Goal: Book appointment/travel/reservation

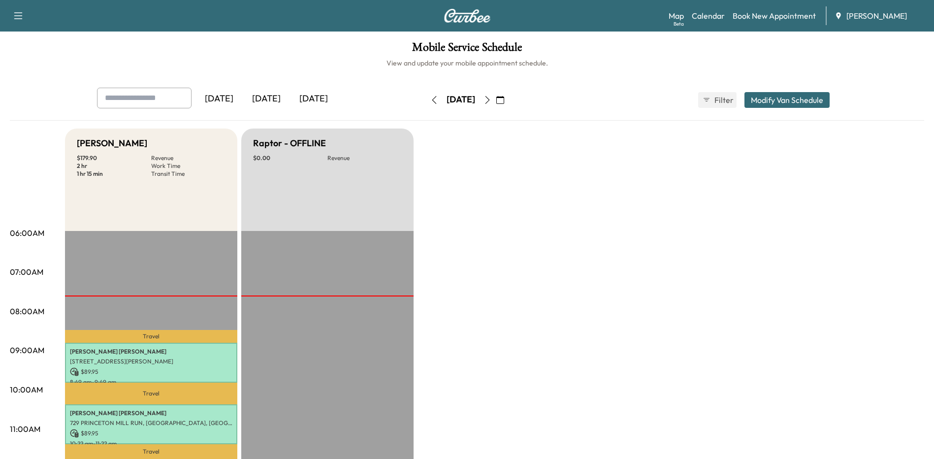
click at [787, 15] on link "Book New Appointment" at bounding box center [773, 16] width 83 height 12
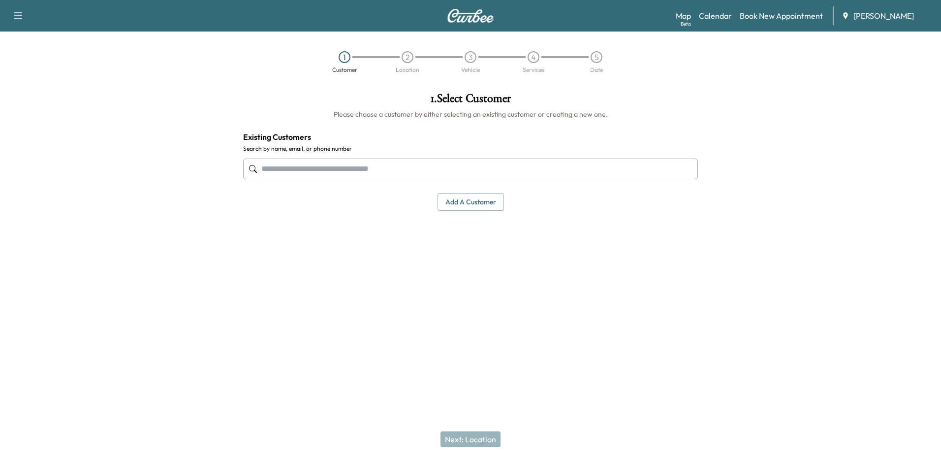
click at [361, 171] on input "text" at bounding box center [470, 168] width 455 height 21
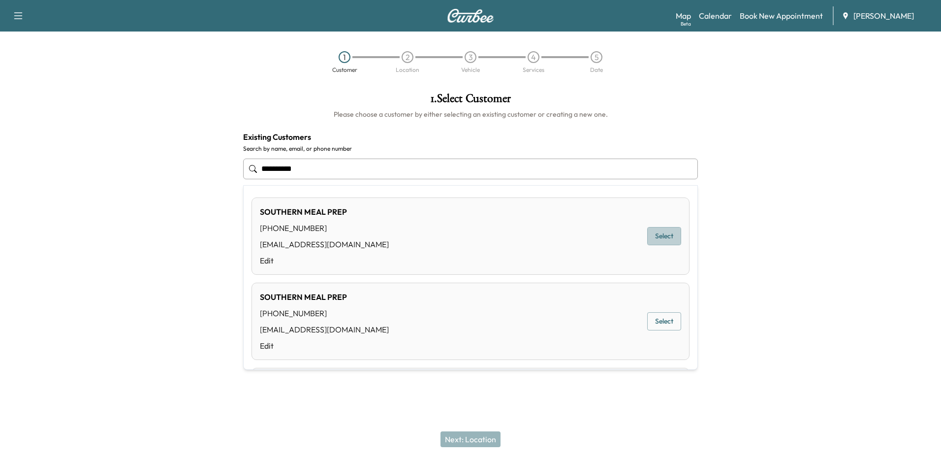
click at [653, 236] on button "Select" at bounding box center [664, 236] width 34 height 18
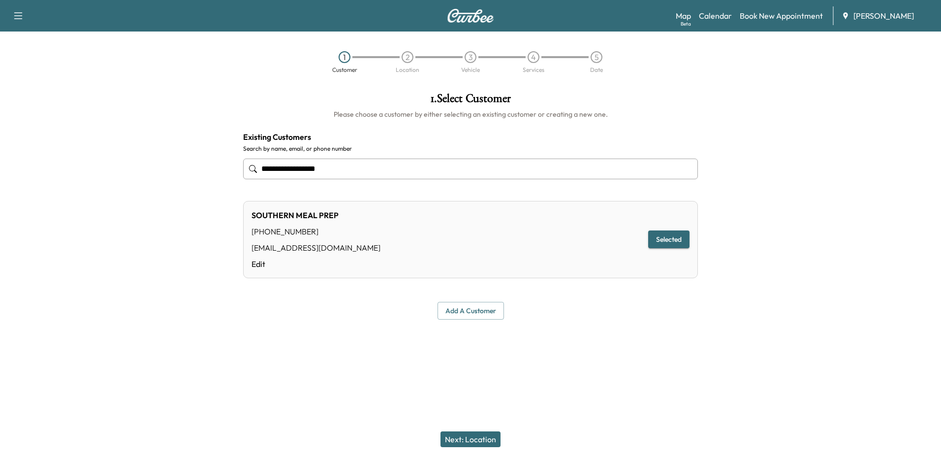
type input "**********"
click at [473, 444] on button "Next: Location" at bounding box center [471, 439] width 60 height 16
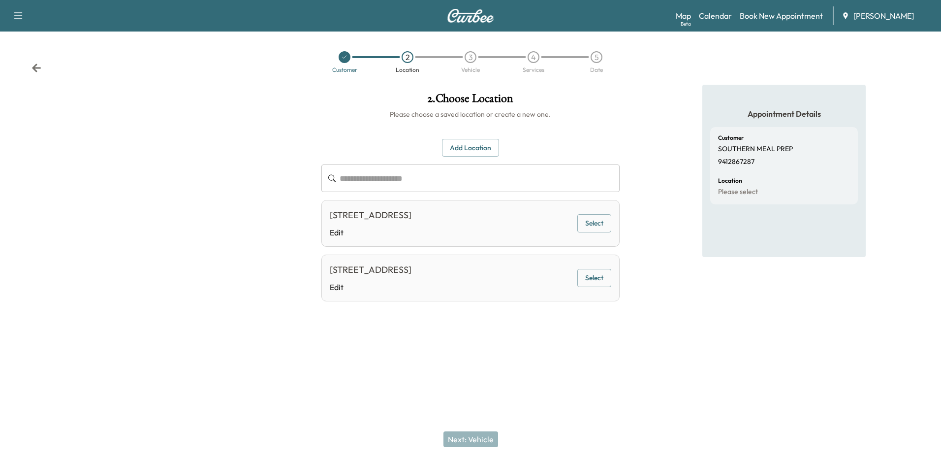
click at [394, 353] on div at bounding box center [470, 345] width 941 height 32
click at [592, 281] on button "Select" at bounding box center [594, 278] width 34 height 18
click at [486, 443] on button "Next: Vehicle" at bounding box center [470, 439] width 55 height 16
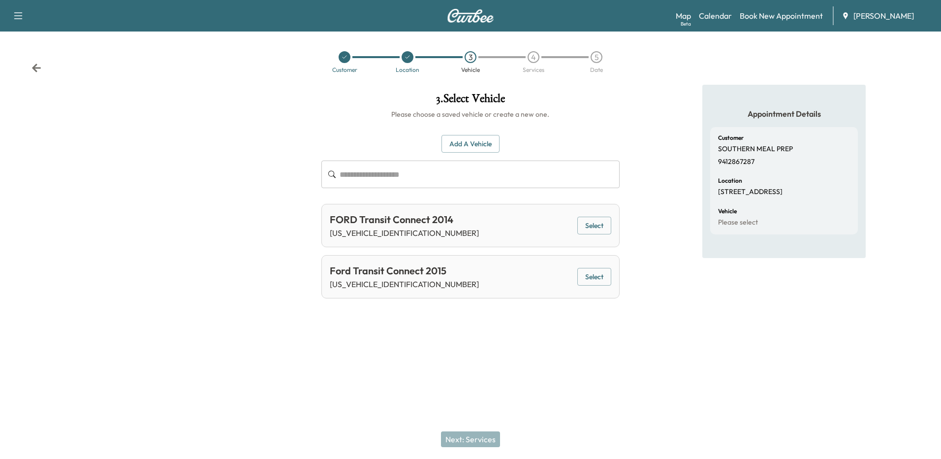
click at [603, 233] on button "Select" at bounding box center [594, 226] width 34 height 18
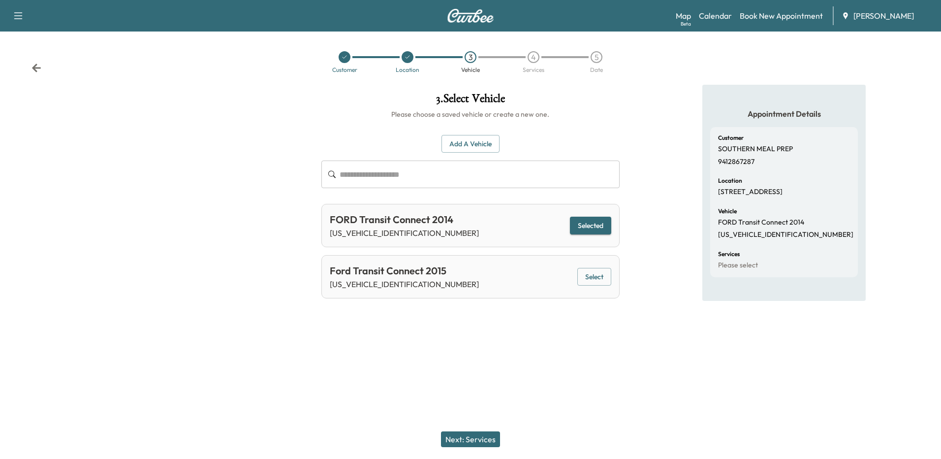
click at [479, 443] on button "Next: Services" at bounding box center [470, 439] width 59 height 16
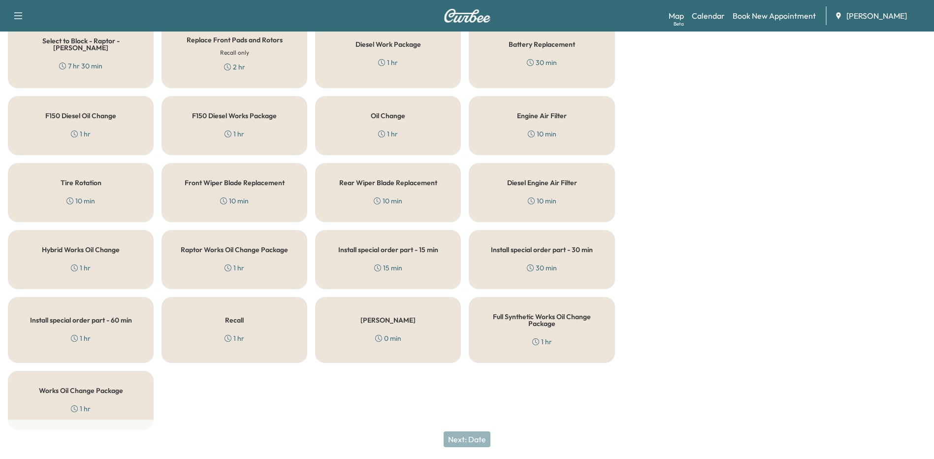
scroll to position [324, 0]
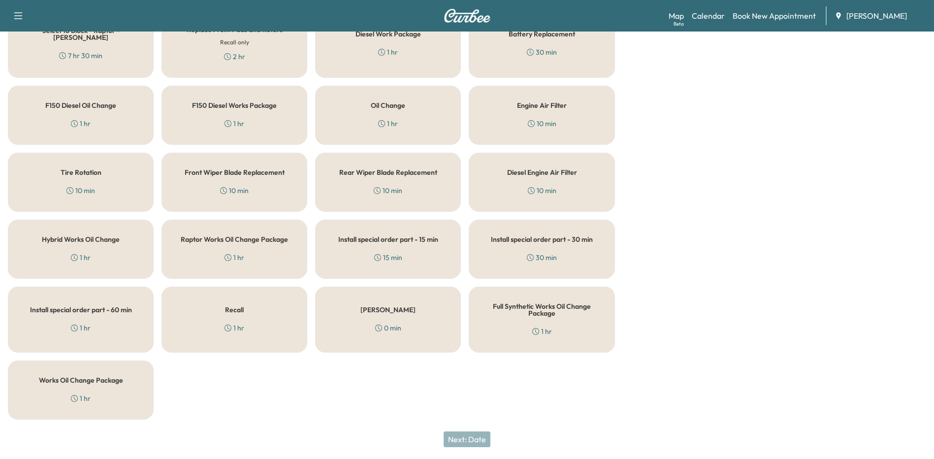
click at [22, 15] on icon "button" at bounding box center [18, 16] width 12 height 12
click at [328, 441] on div "Next: Date" at bounding box center [467, 438] width 934 height 39
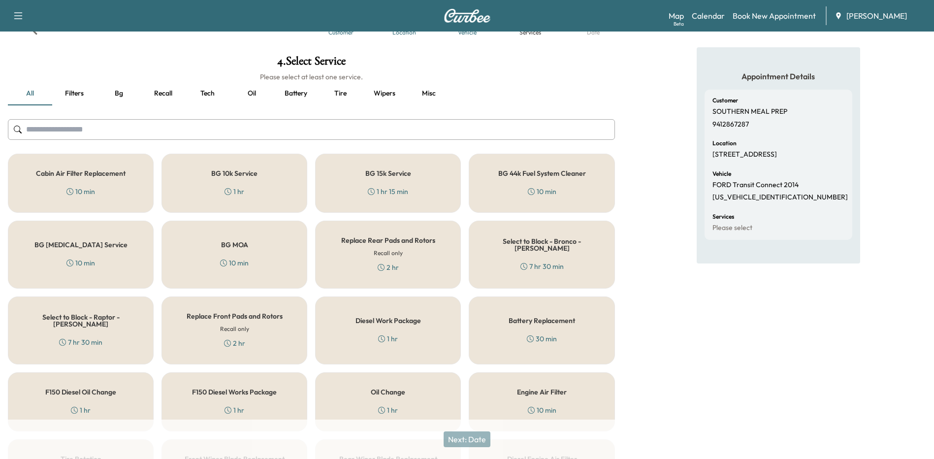
scroll to position [0, 0]
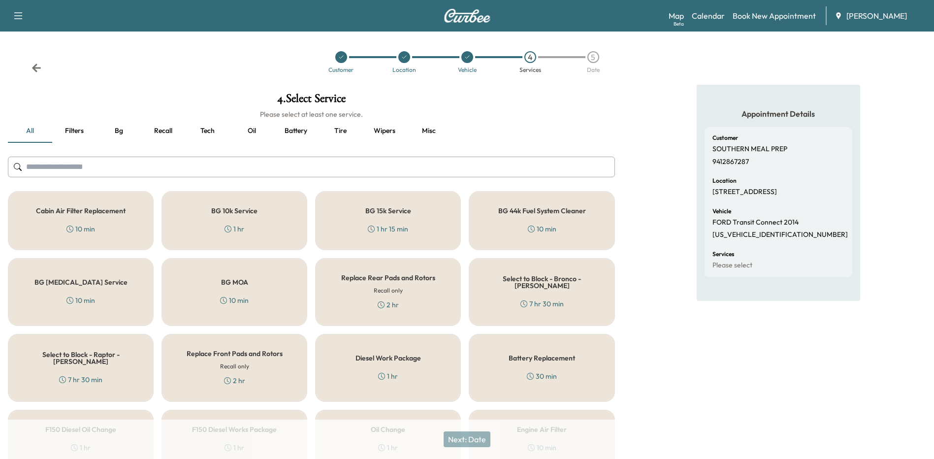
click at [774, 18] on link "Book New Appointment" at bounding box center [773, 16] width 83 height 12
click at [758, 18] on link "Book New Appointment" at bounding box center [773, 16] width 83 height 12
click at [711, 14] on link "Calendar" at bounding box center [708, 16] width 33 height 12
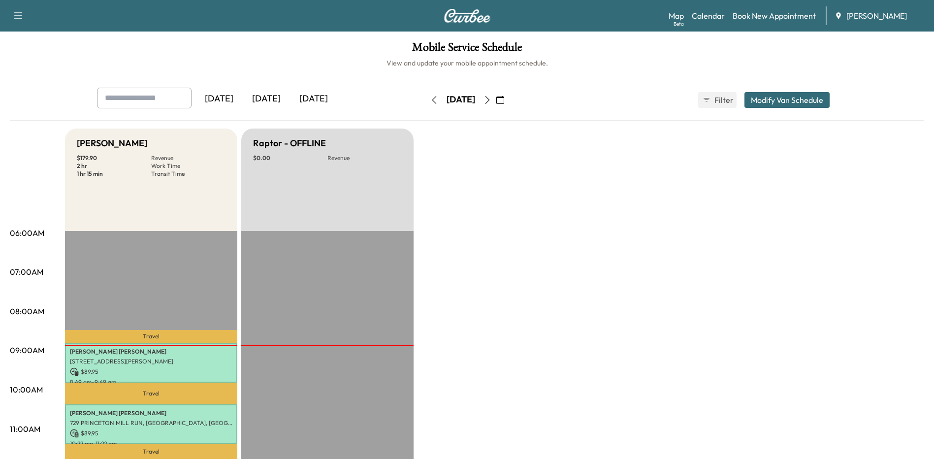
click at [491, 99] on icon "button" at bounding box center [487, 100] width 8 height 8
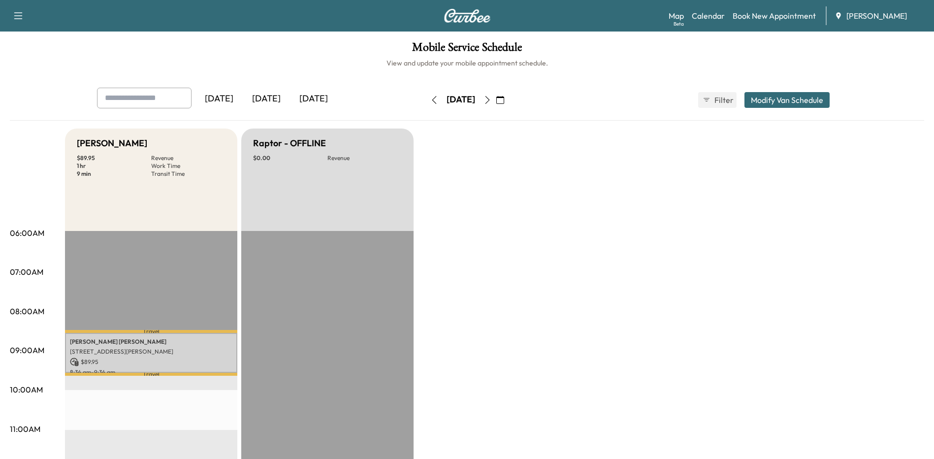
click at [491, 100] on icon "button" at bounding box center [487, 100] width 8 height 8
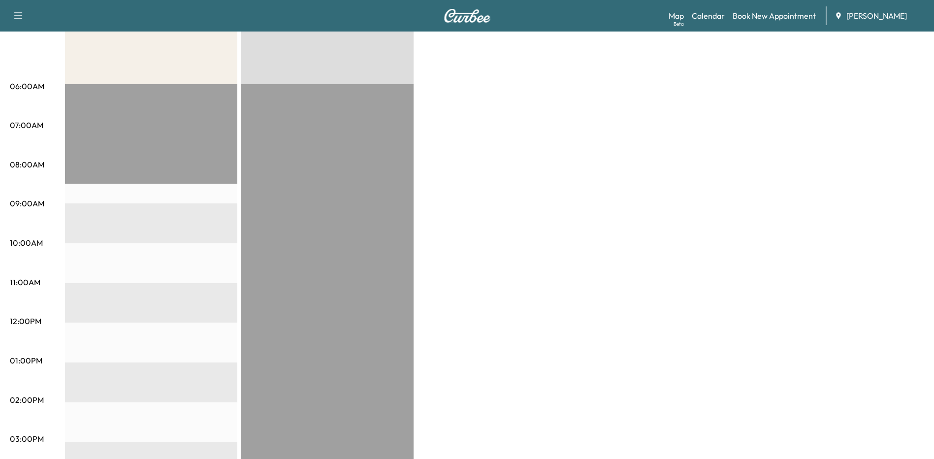
scroll to position [49, 0]
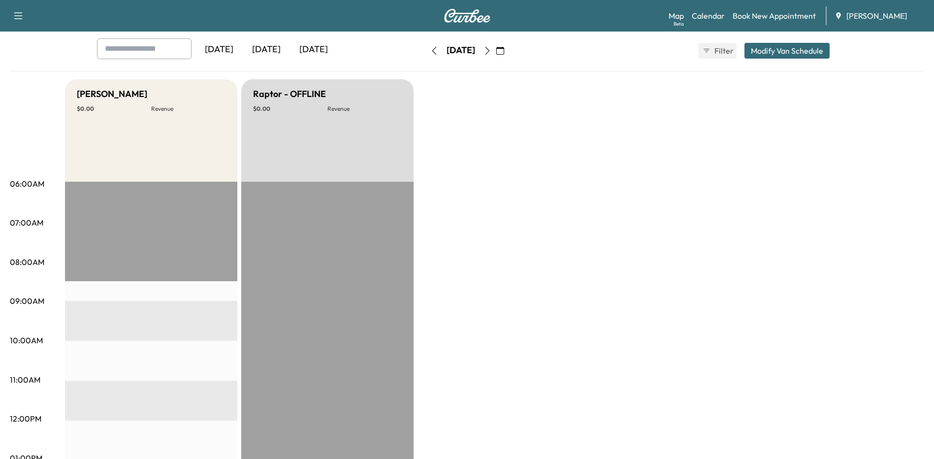
drag, startPoint x: 787, startPoint y: 53, endPoint x: 560, endPoint y: 87, distance: 229.4
click at [551, 84] on div "[DATE] [DATE] [DATE] [DATE] August 2025 S M T W T F S 27 28 29 30 31 1 2 3 4 5 …" at bounding box center [467, 427] width 914 height 779
click at [749, 10] on link "Book New Appointment" at bounding box center [773, 16] width 83 height 12
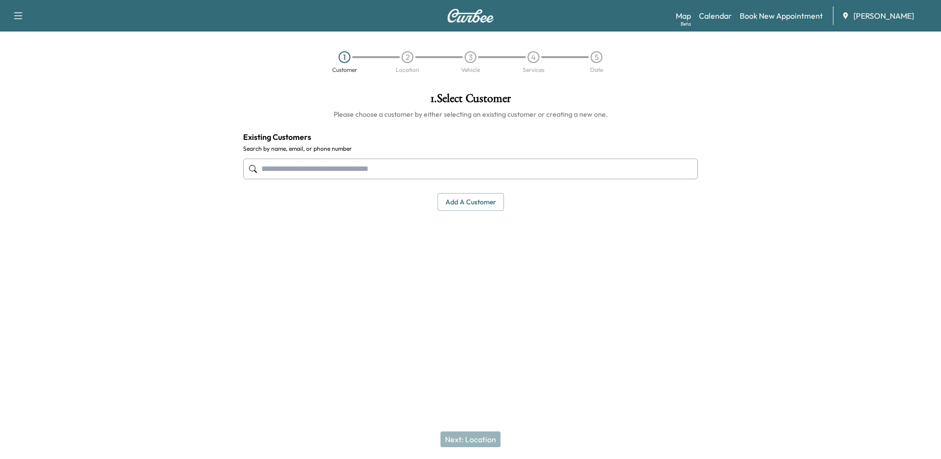
click at [419, 169] on input "text" at bounding box center [470, 168] width 455 height 21
paste input "**********"
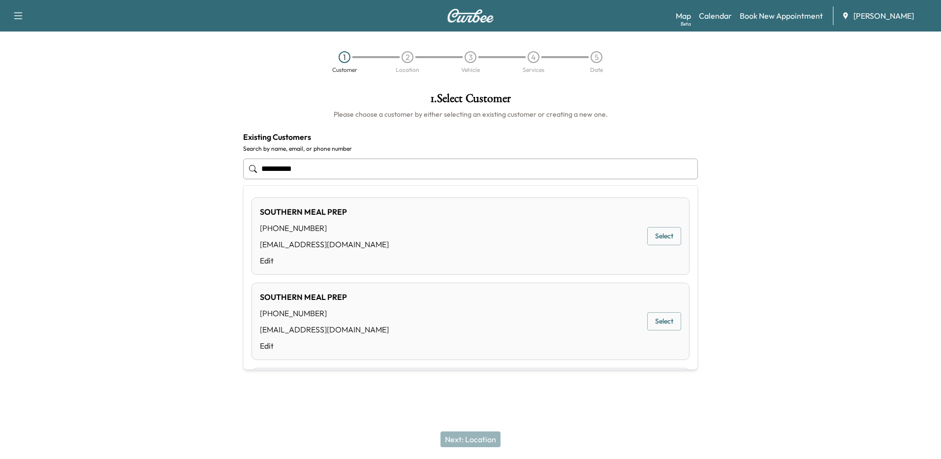
click at [654, 236] on button "Select" at bounding box center [664, 236] width 34 height 18
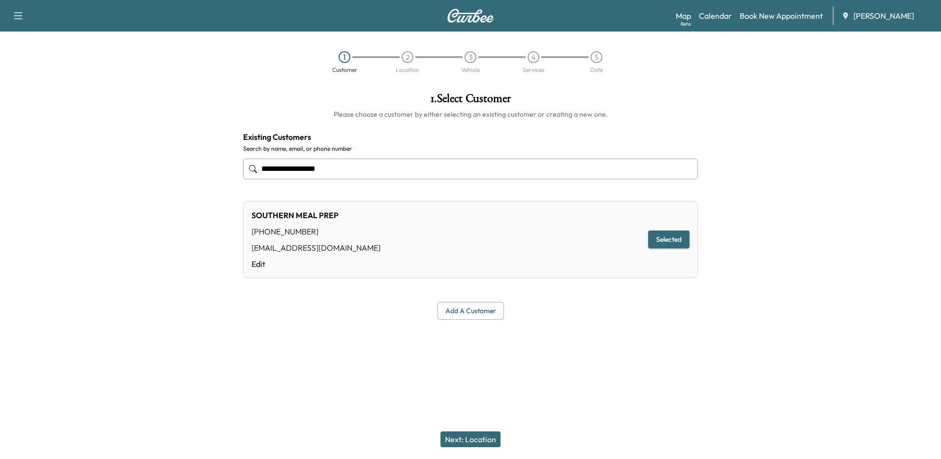
type input "**********"
drag, startPoint x: 482, startPoint y: 442, endPoint x: 489, endPoint y: 436, distance: 9.1
click at [482, 441] on button "Next: Location" at bounding box center [471, 439] width 60 height 16
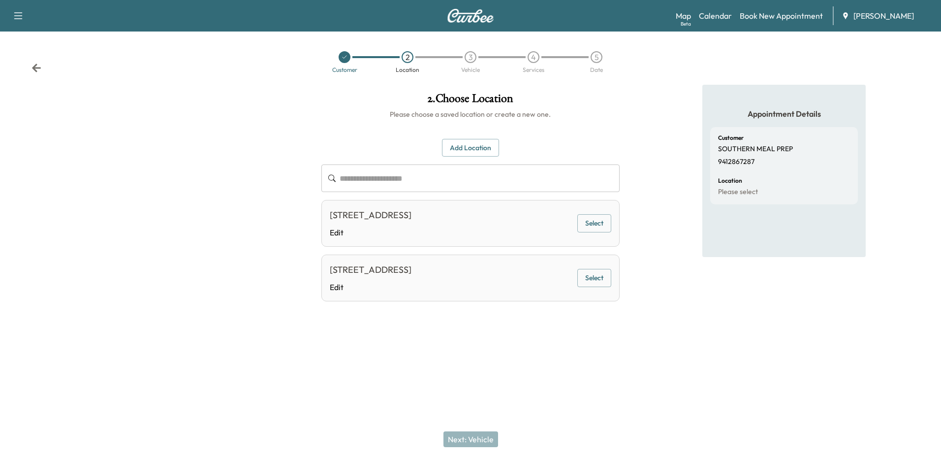
click at [596, 274] on button "Select" at bounding box center [594, 278] width 34 height 18
click at [475, 435] on button "Next: Vehicle" at bounding box center [470, 439] width 55 height 16
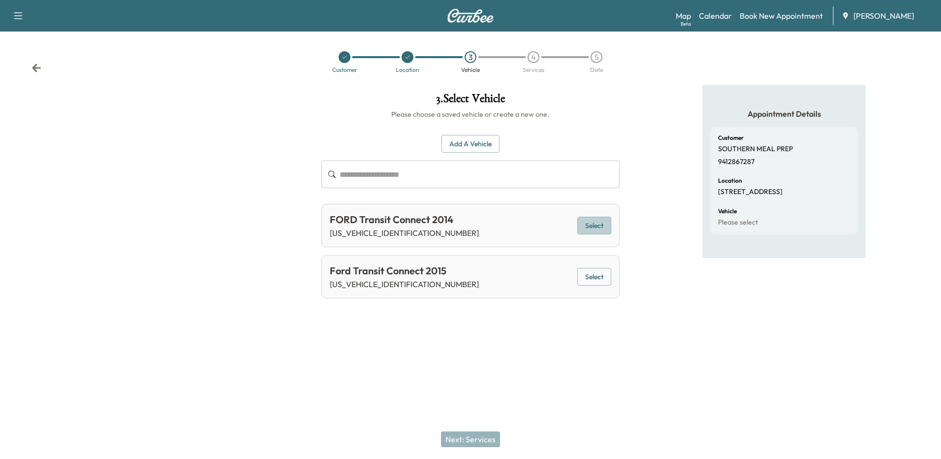
click at [594, 232] on button "Select" at bounding box center [594, 226] width 34 height 18
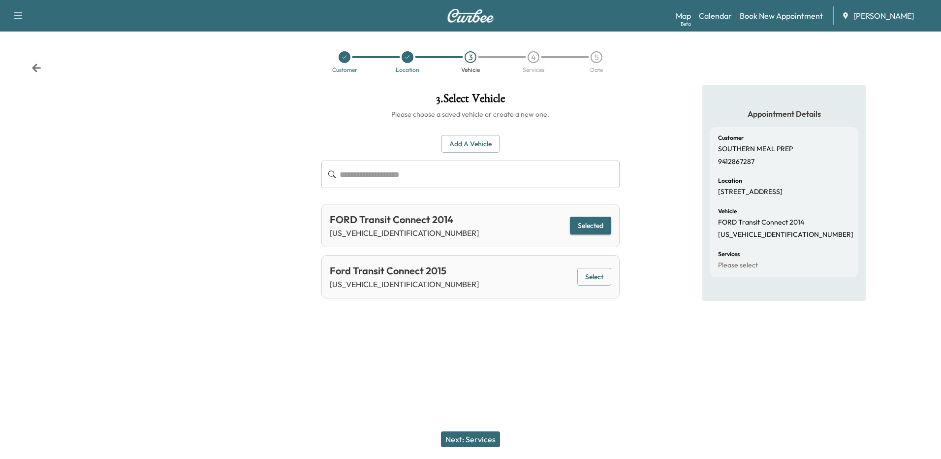
click at [492, 439] on button "Next: Services" at bounding box center [470, 439] width 59 height 16
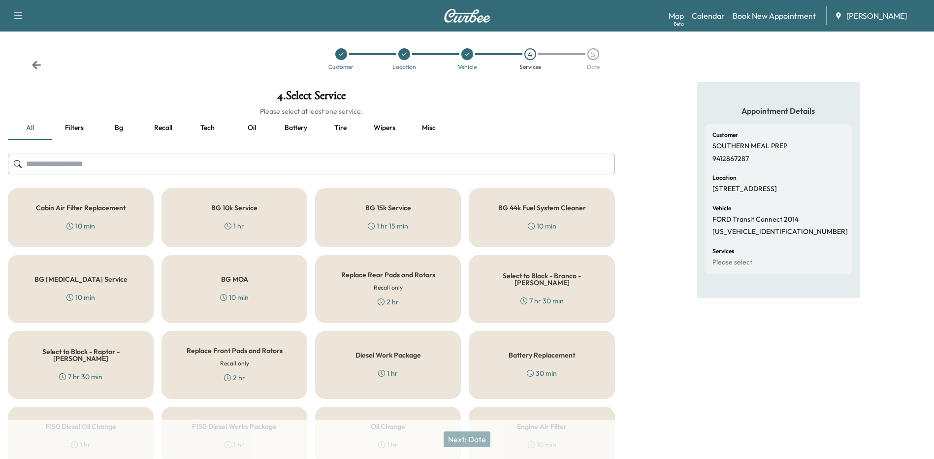
scroll to position [324, 0]
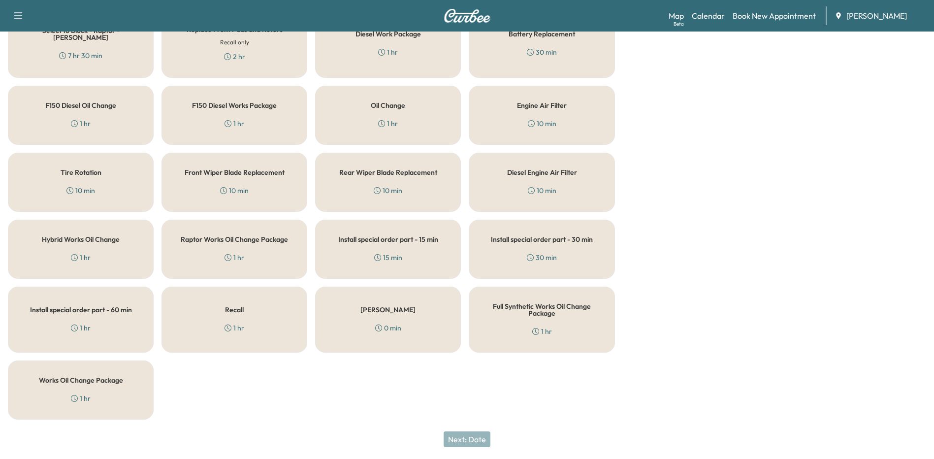
click at [577, 326] on div "Full Synthetic Works Oil Change Package 1 hr" at bounding box center [542, 319] width 146 height 66
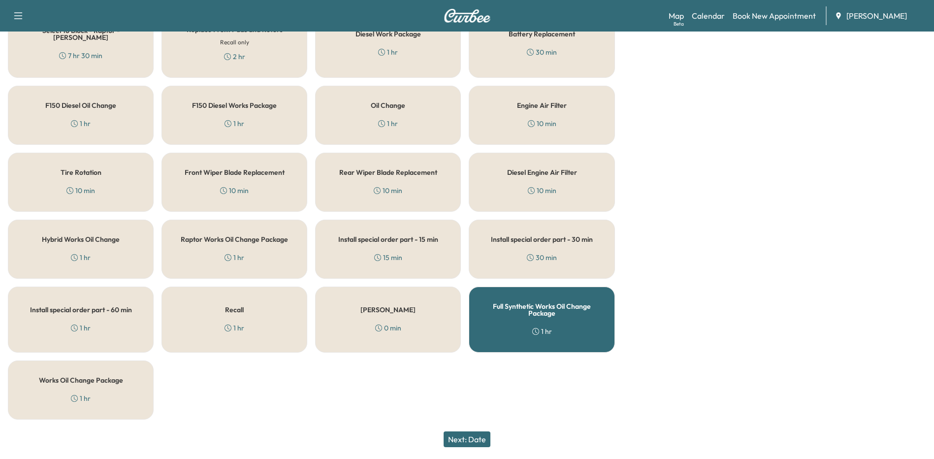
click at [476, 438] on button "Next: Date" at bounding box center [466, 439] width 47 height 16
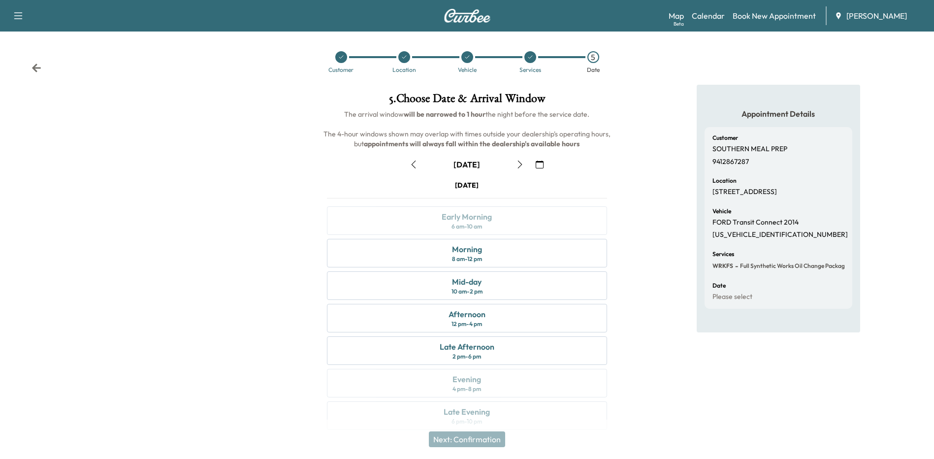
click at [527, 57] on icon at bounding box center [530, 57] width 6 height 6
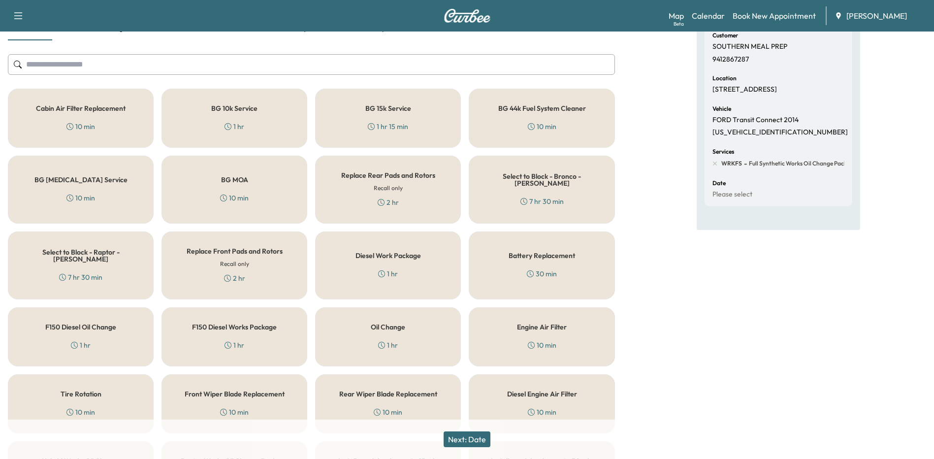
scroll to position [324, 0]
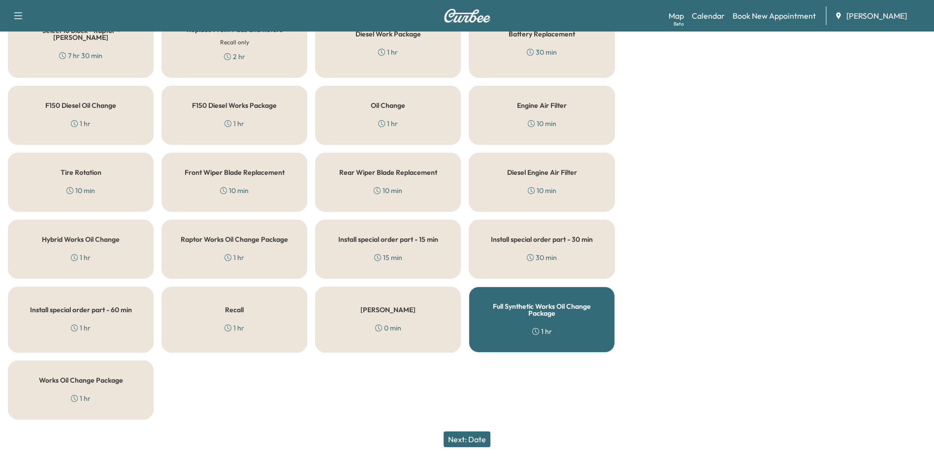
click at [99, 387] on div "Works Oil Change Package 1 hr" at bounding box center [81, 389] width 146 height 59
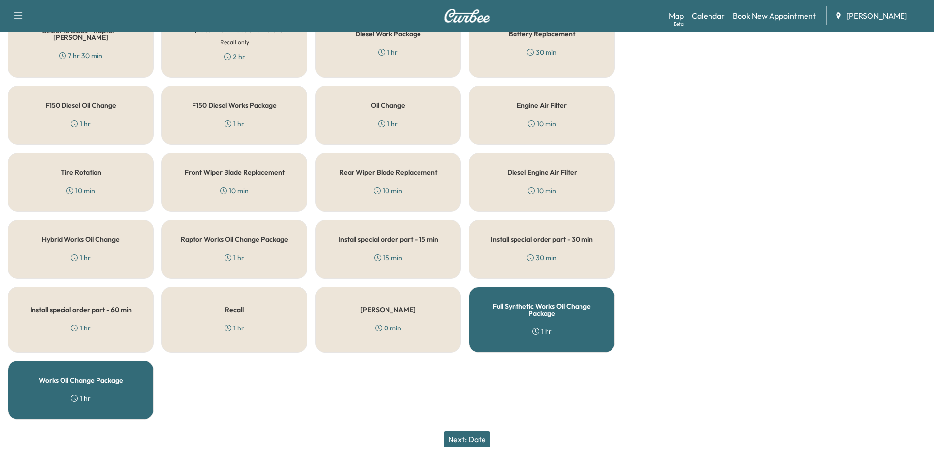
click at [557, 306] on h5 "Full Synthetic Works Oil Change Package" at bounding box center [541, 310] width 113 height 14
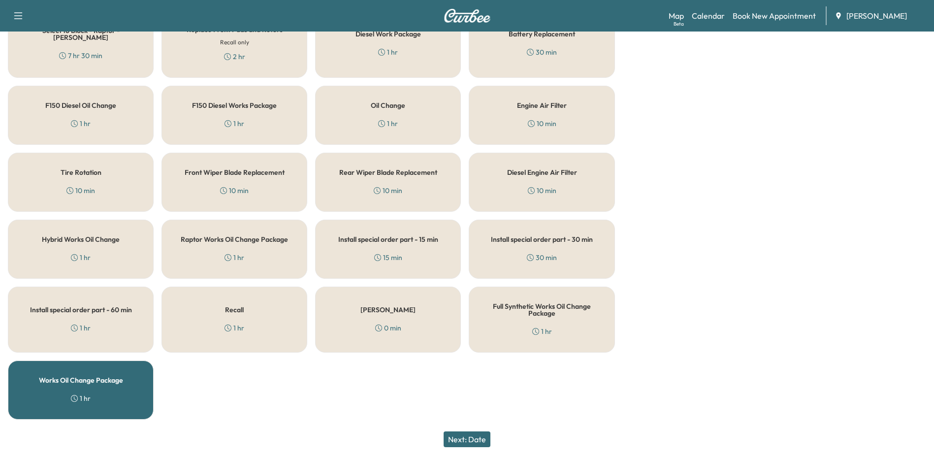
click at [479, 438] on button "Next: Date" at bounding box center [466, 439] width 47 height 16
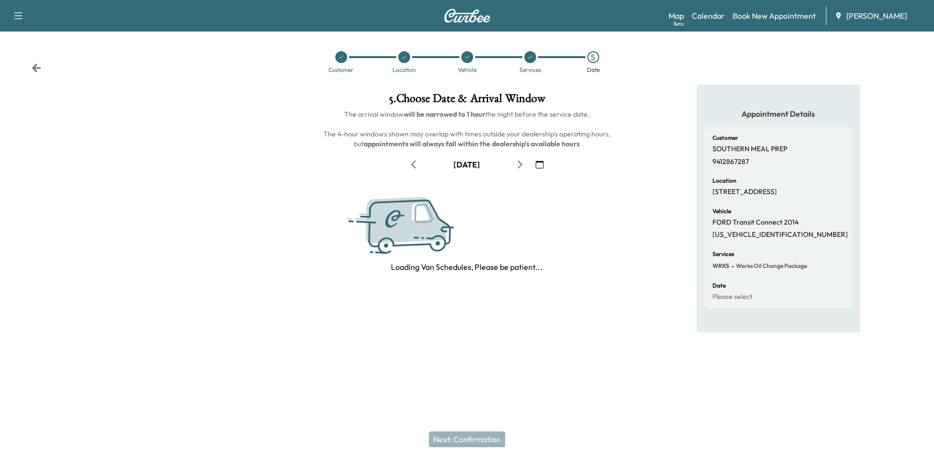
scroll to position [0, 0]
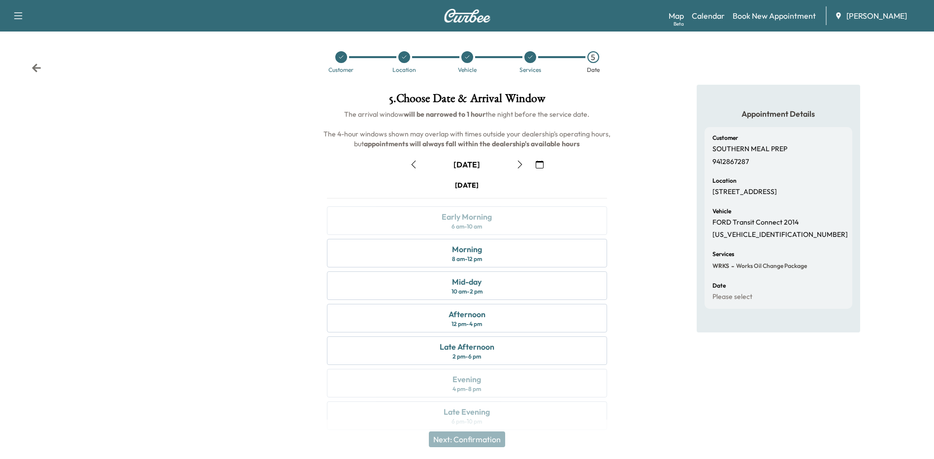
click at [520, 165] on icon "button" at bounding box center [520, 164] width 8 height 8
click at [487, 291] on div "Mid-day 10 am - 2 pm" at bounding box center [467, 285] width 280 height 29
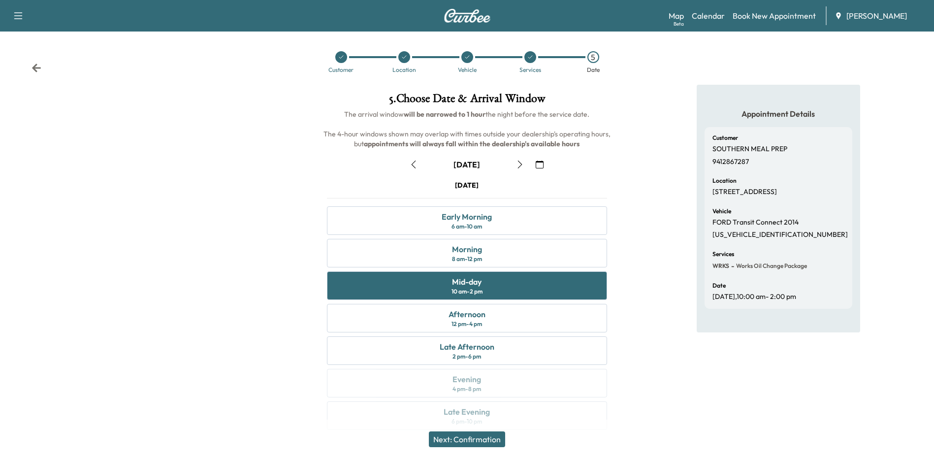
click at [485, 440] on button "Next: Confirmation" at bounding box center [467, 439] width 76 height 16
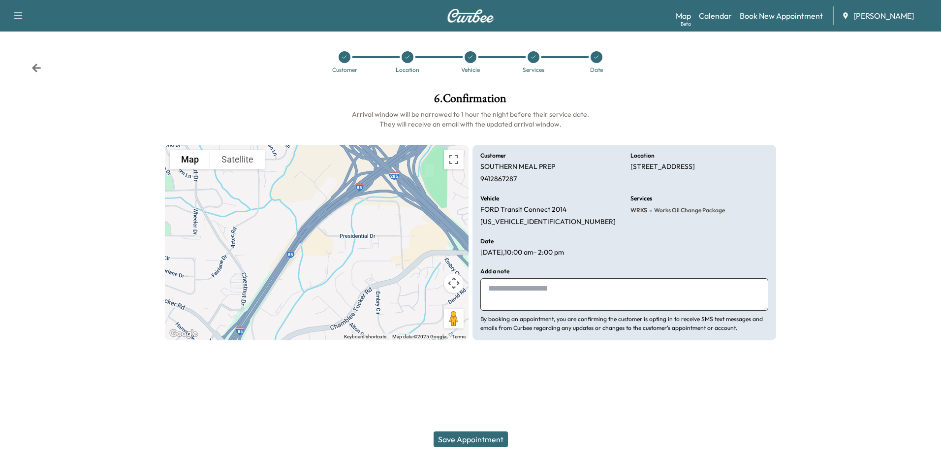
click at [484, 442] on button "Save Appointment" at bounding box center [471, 439] width 74 height 16
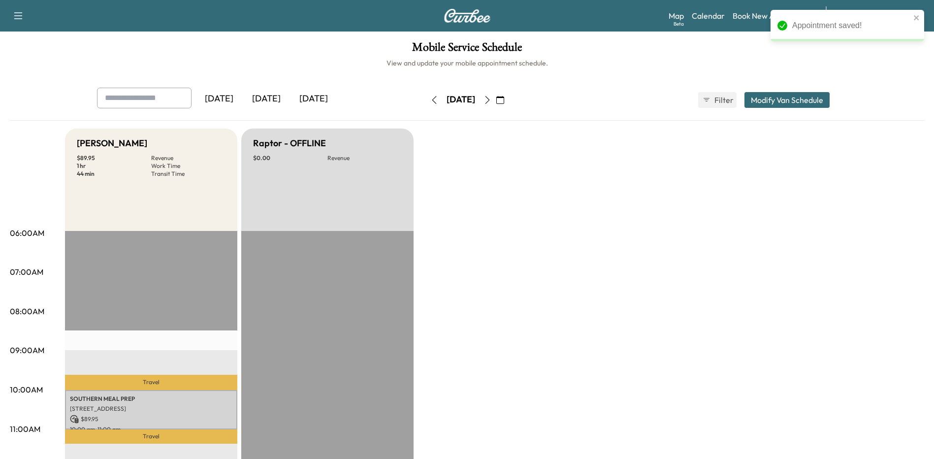
click at [744, 15] on link "Book New Appointment" at bounding box center [773, 16] width 83 height 12
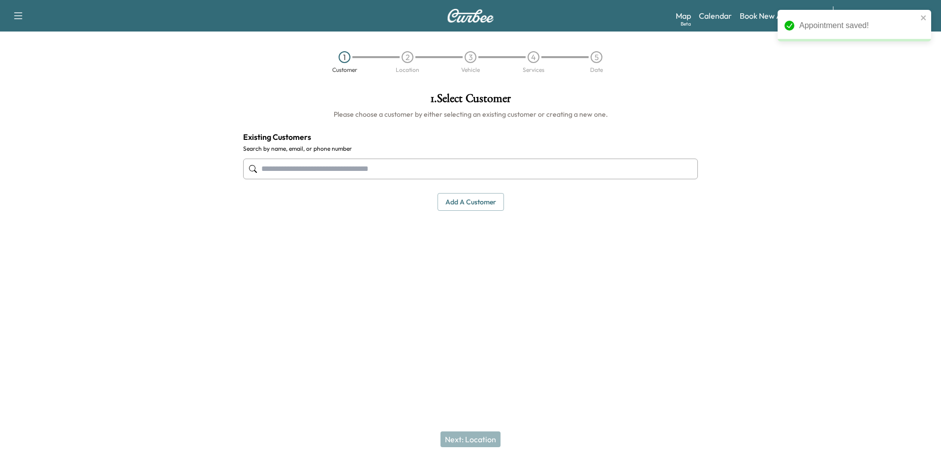
click at [522, 163] on input "text" at bounding box center [470, 168] width 455 height 21
paste input "**********"
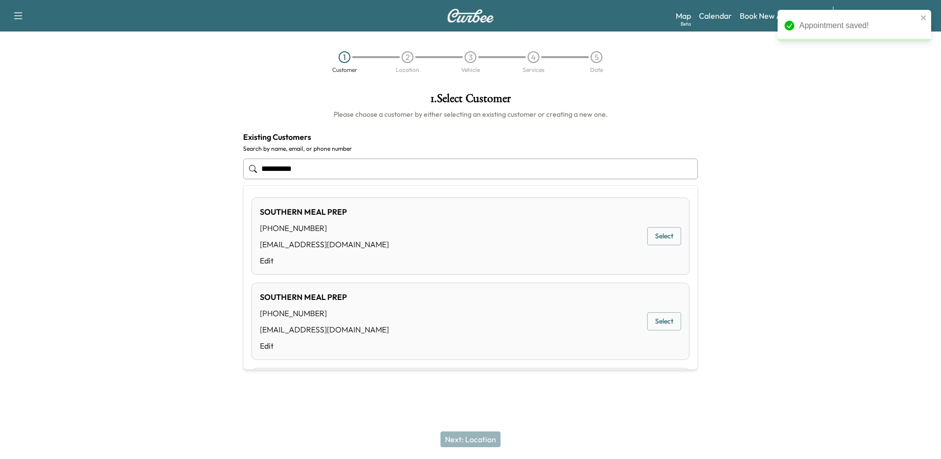
click at [659, 237] on button "Select" at bounding box center [664, 236] width 34 height 18
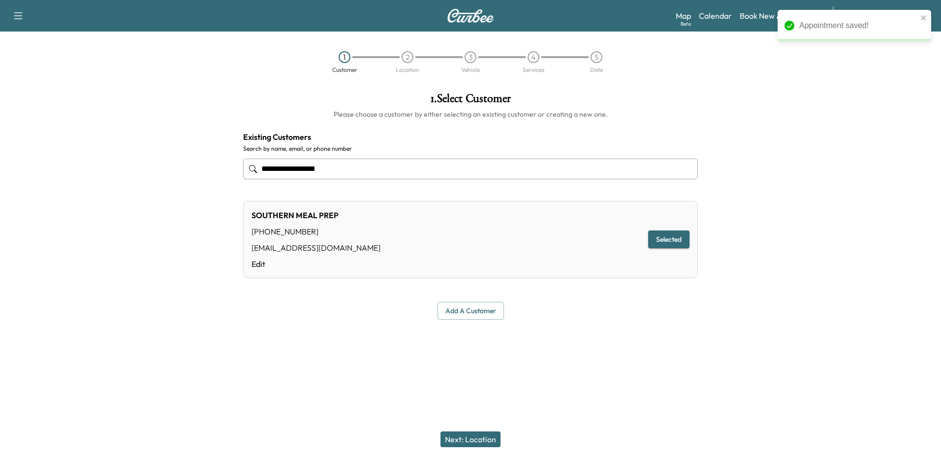
type input "**********"
click at [489, 435] on button "Next: Location" at bounding box center [471, 439] width 60 height 16
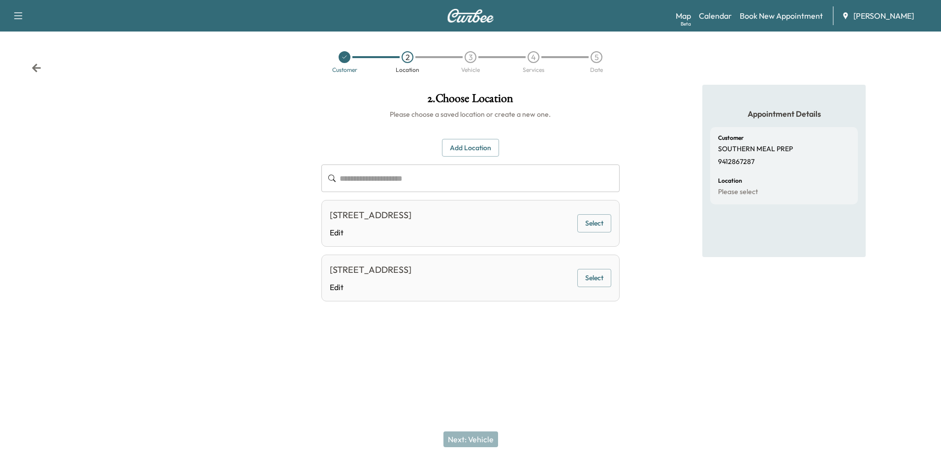
click at [597, 276] on button "Select" at bounding box center [594, 278] width 34 height 18
click at [476, 443] on button "Next: Vehicle" at bounding box center [470, 439] width 55 height 16
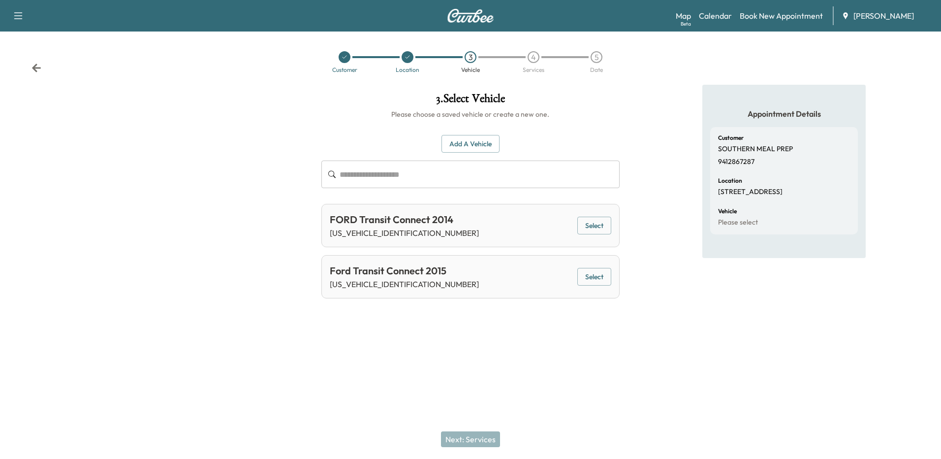
click at [593, 277] on button "Select" at bounding box center [594, 277] width 34 height 18
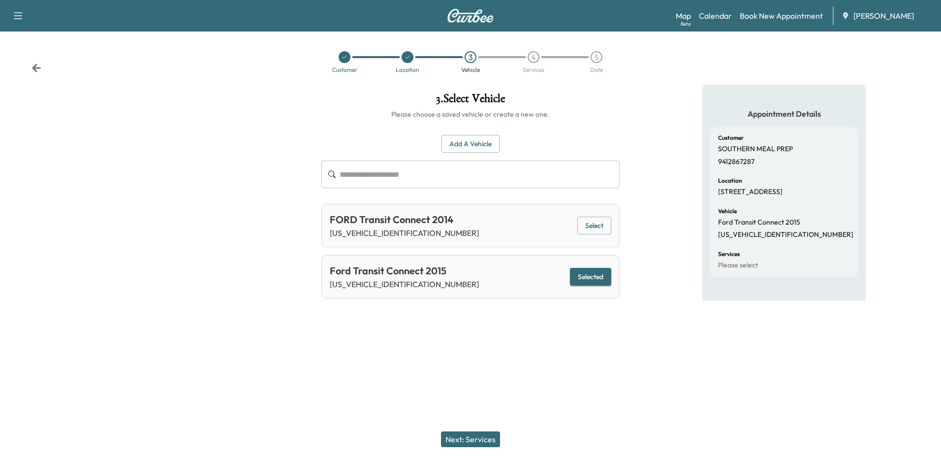
click at [486, 436] on button "Next: Services" at bounding box center [470, 439] width 59 height 16
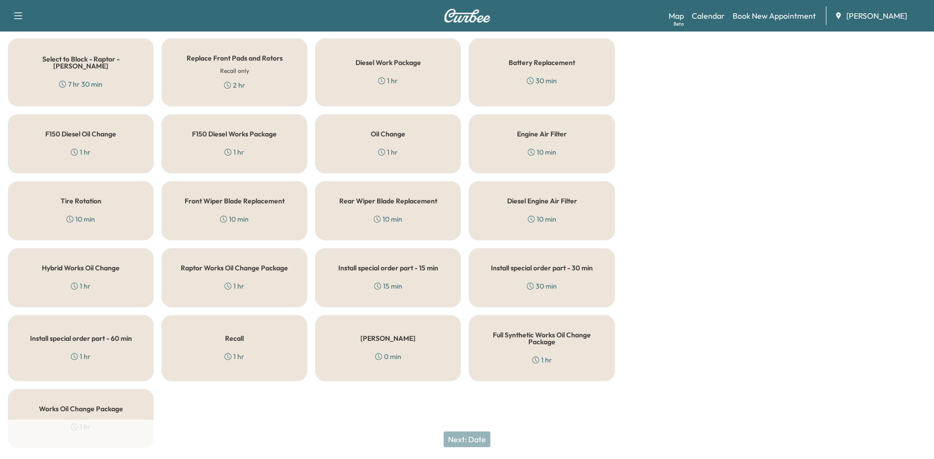
scroll to position [324, 0]
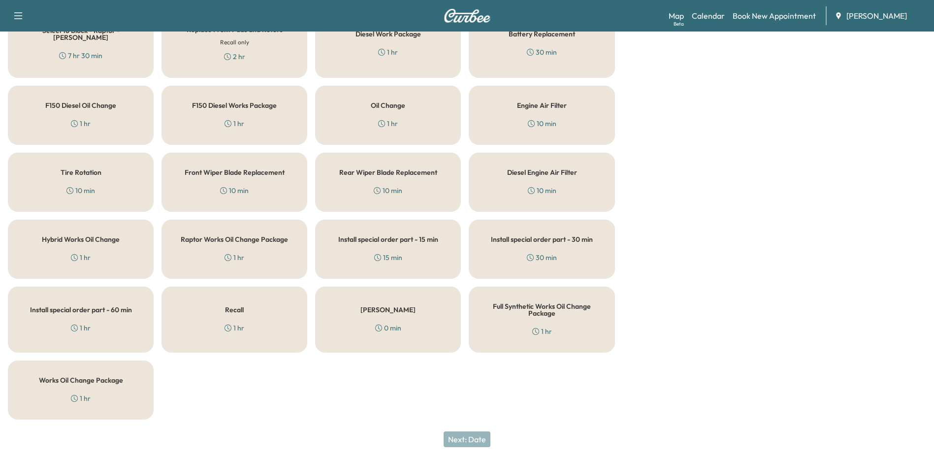
drag, startPoint x: 112, startPoint y: 385, endPoint x: 201, endPoint y: 372, distance: 90.1
click at [111, 385] on div "Works Oil Change Package 1 hr" at bounding box center [81, 389] width 146 height 59
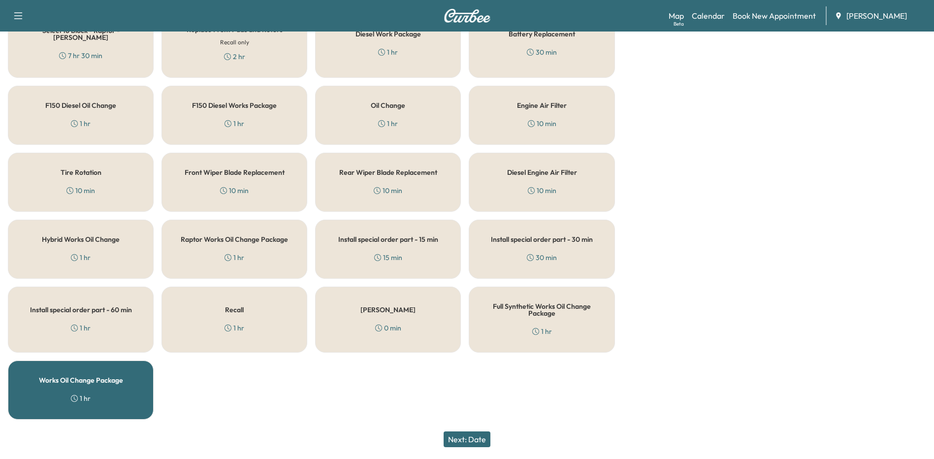
click at [479, 438] on button "Next: Date" at bounding box center [466, 439] width 47 height 16
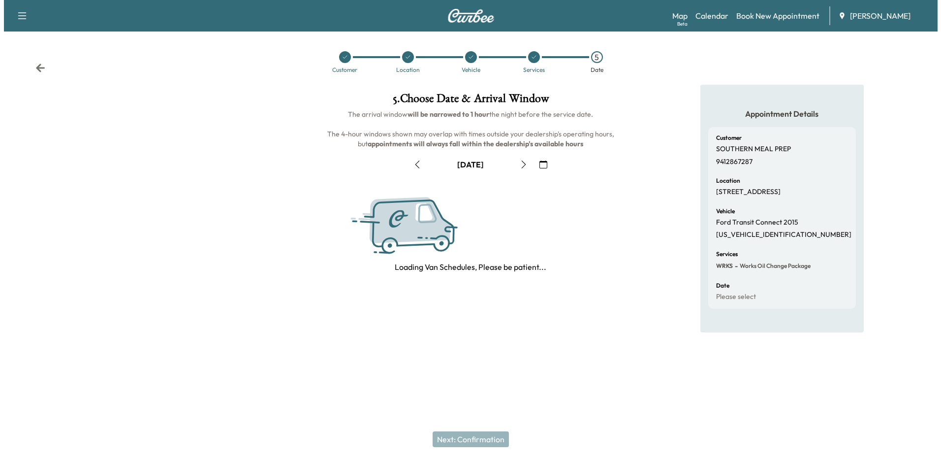
scroll to position [0, 0]
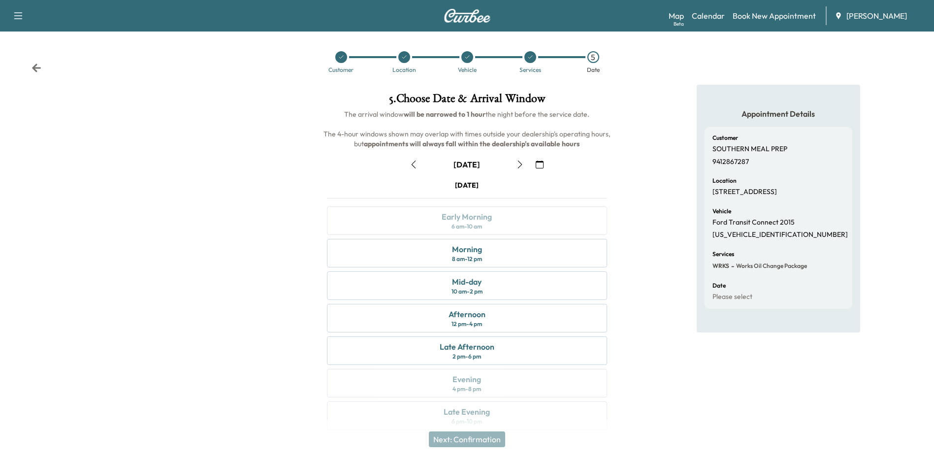
click at [516, 165] on icon "button" at bounding box center [520, 164] width 8 height 8
click at [486, 286] on div "Mid-day 10 am - 2 pm" at bounding box center [467, 285] width 280 height 29
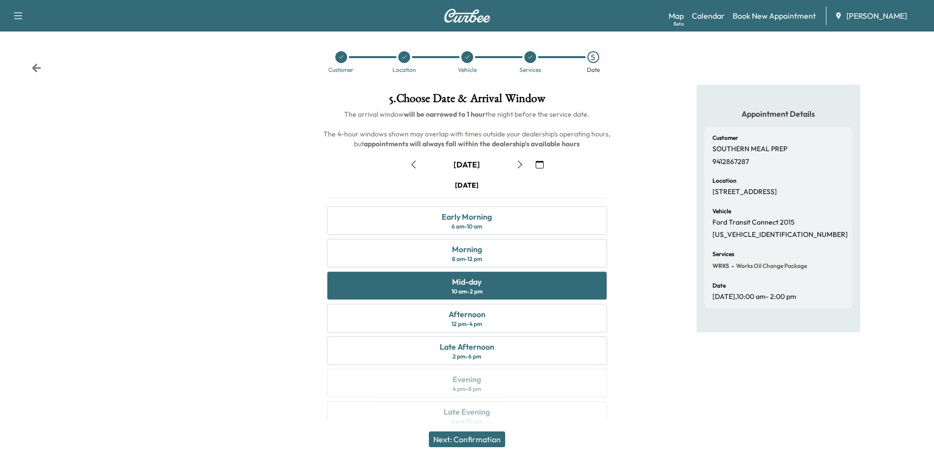
drag, startPoint x: 477, startPoint y: 440, endPoint x: 548, endPoint y: 408, distance: 78.0
click at [477, 439] on button "Next: Confirmation" at bounding box center [467, 439] width 76 height 16
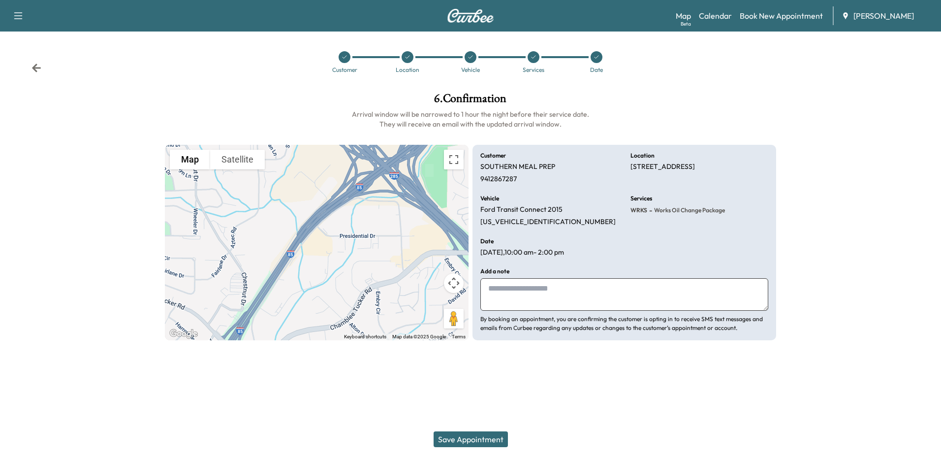
click at [487, 435] on button "Save Appointment" at bounding box center [471, 439] width 74 height 16
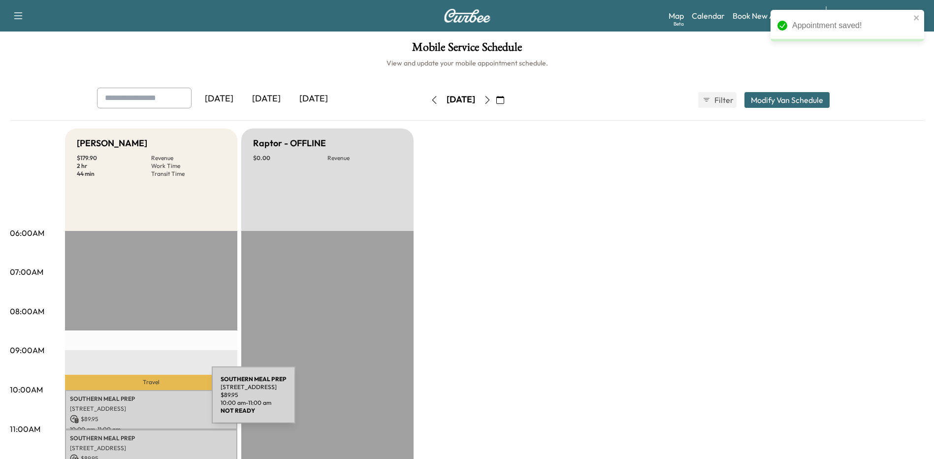
click at [134, 405] on p "[STREET_ADDRESS]" at bounding box center [151, 409] width 162 height 8
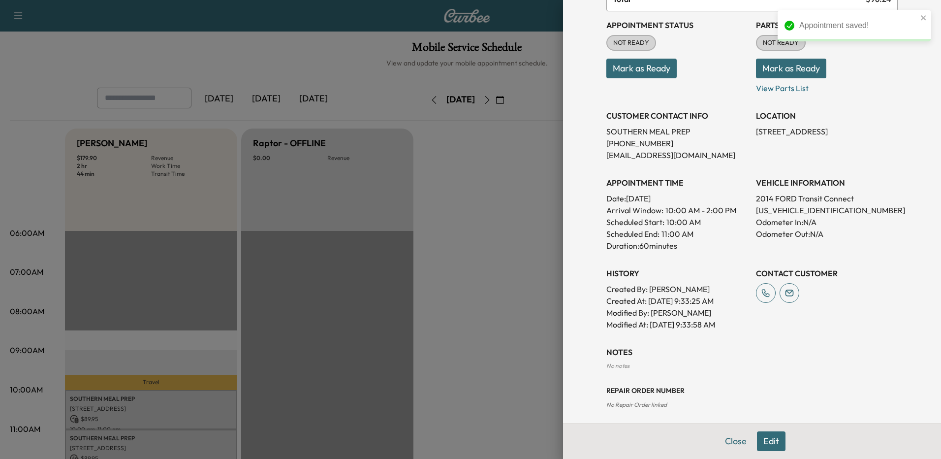
scroll to position [110, 0]
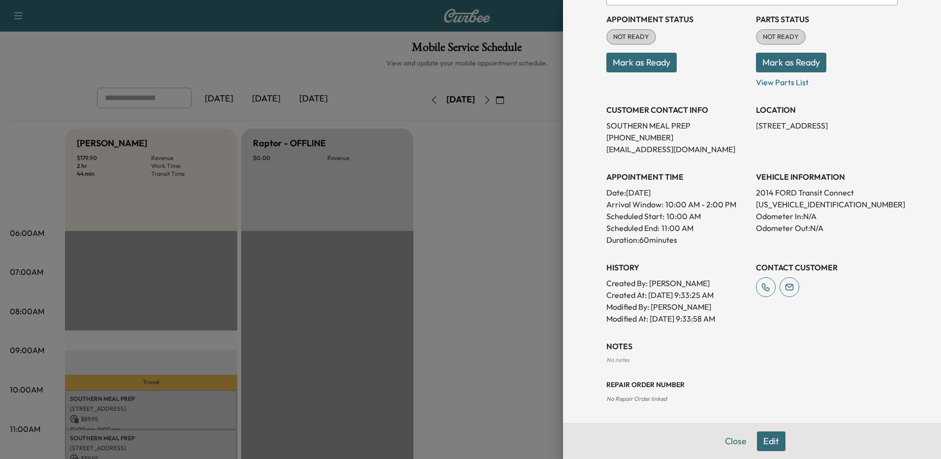
click at [760, 439] on button "Edit" at bounding box center [771, 441] width 29 height 20
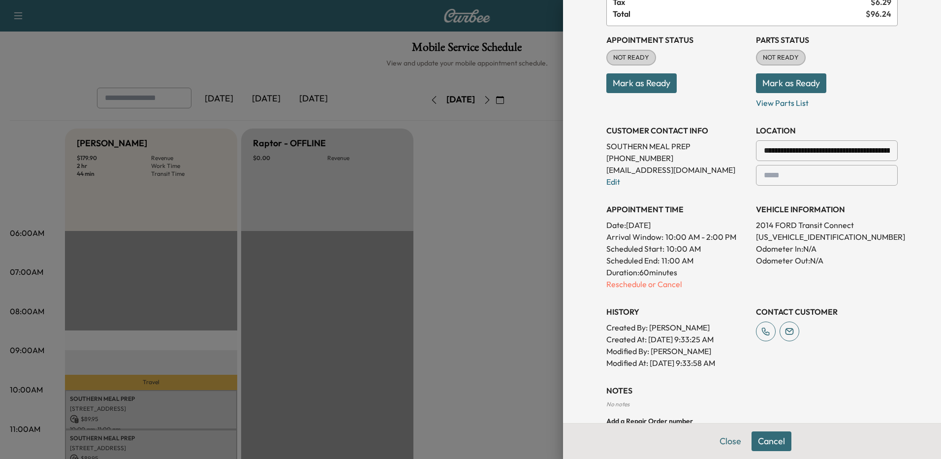
click at [613, 286] on p "Reschedule or Cancel" at bounding box center [677, 284] width 142 height 12
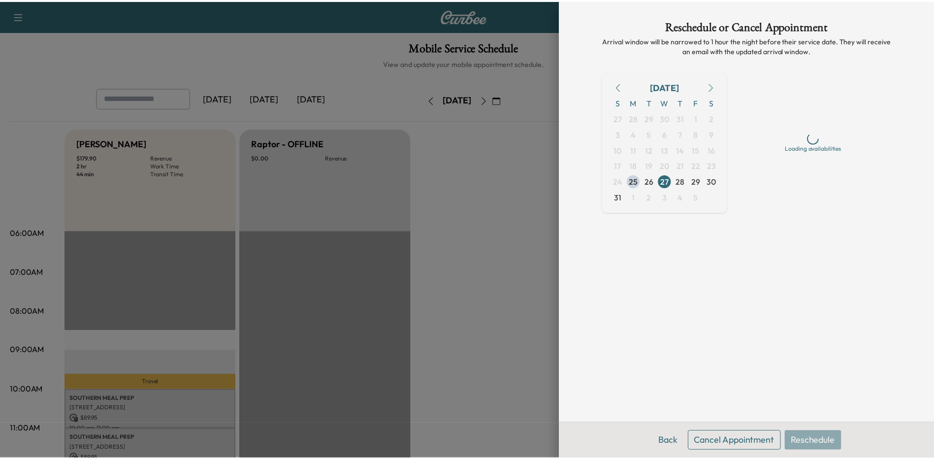
scroll to position [0, 0]
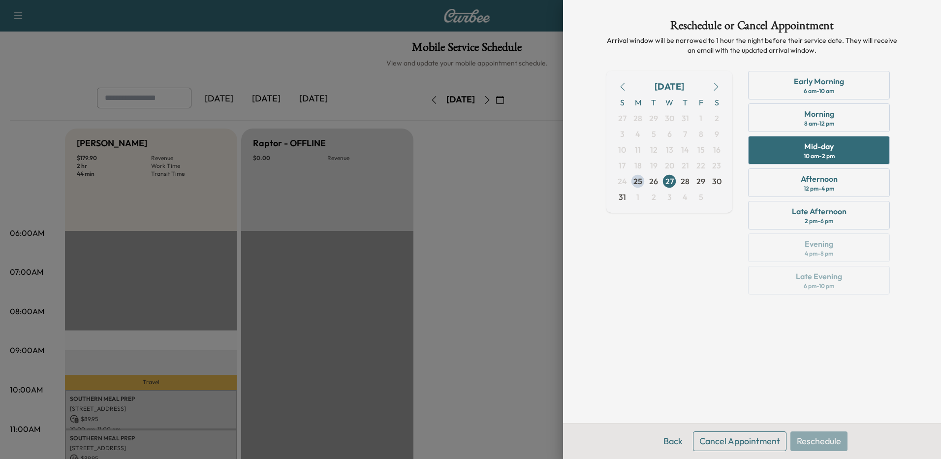
click at [824, 218] on div "2 pm - 6 pm" at bounding box center [819, 221] width 29 height 8
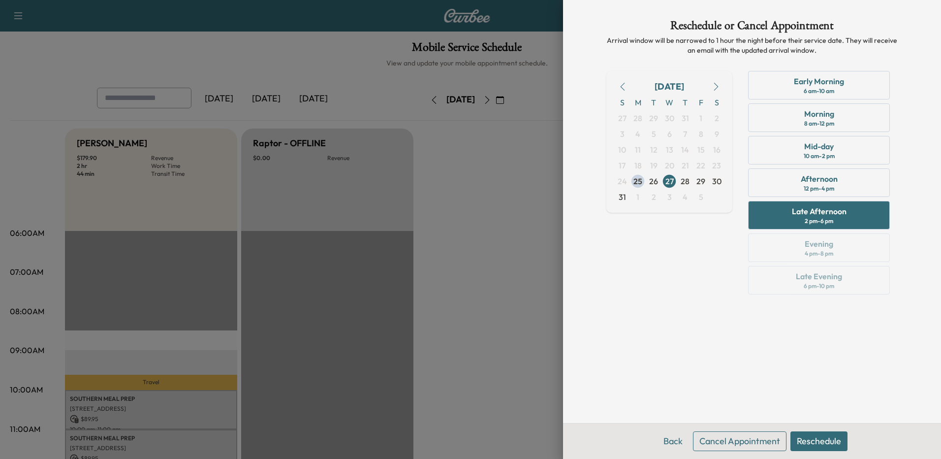
click at [822, 443] on button "Reschedule" at bounding box center [819, 441] width 57 height 20
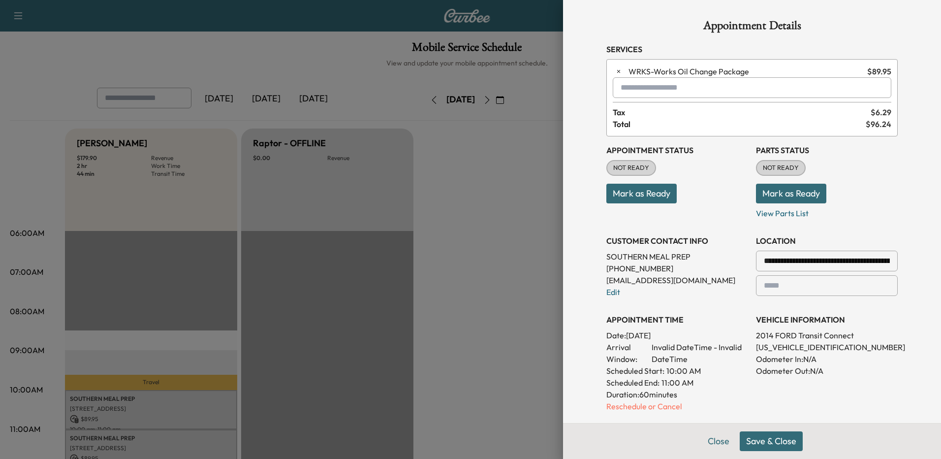
click at [764, 445] on button "Save & Close" at bounding box center [771, 441] width 63 height 20
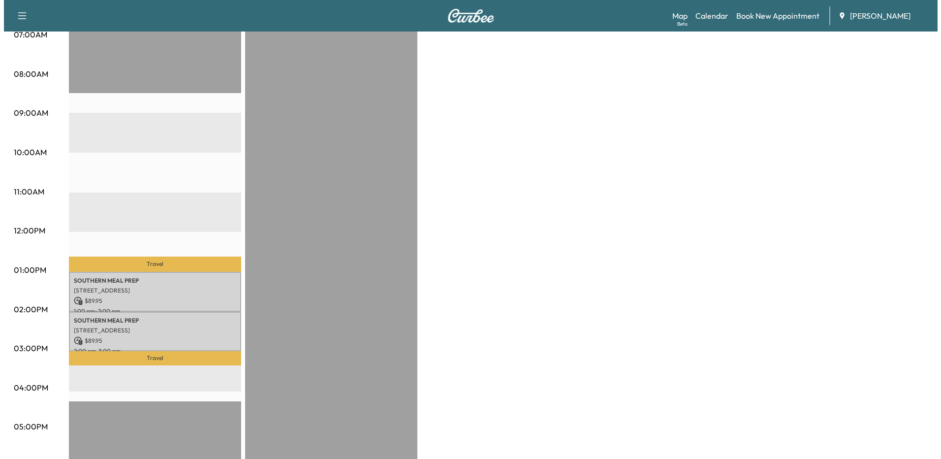
scroll to position [246, 0]
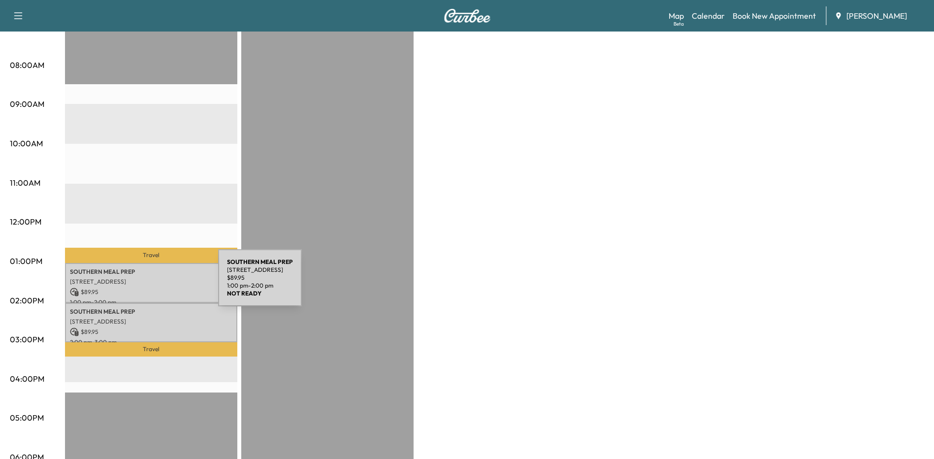
click at [144, 284] on div "SOUTHERN MEAL PREP [STREET_ADDRESS] $ 89.95 1:00 pm - 2:00 pm" at bounding box center [151, 283] width 172 height 40
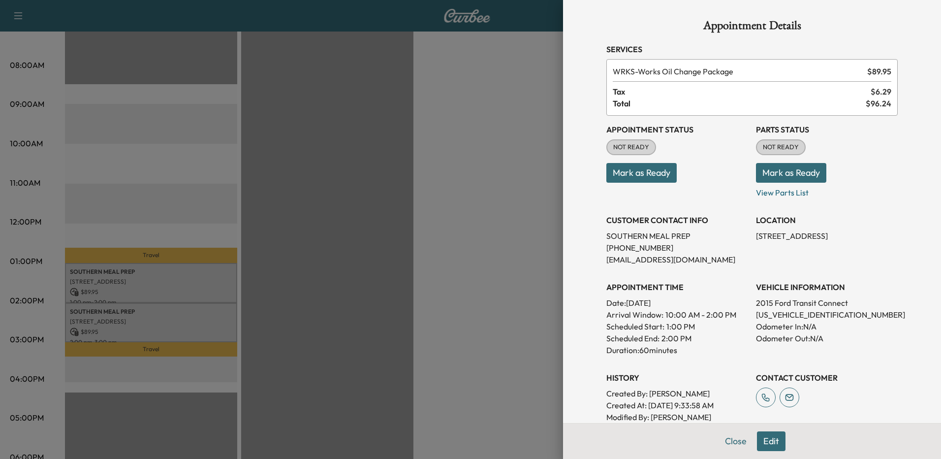
click at [767, 443] on button "Edit" at bounding box center [771, 441] width 29 height 20
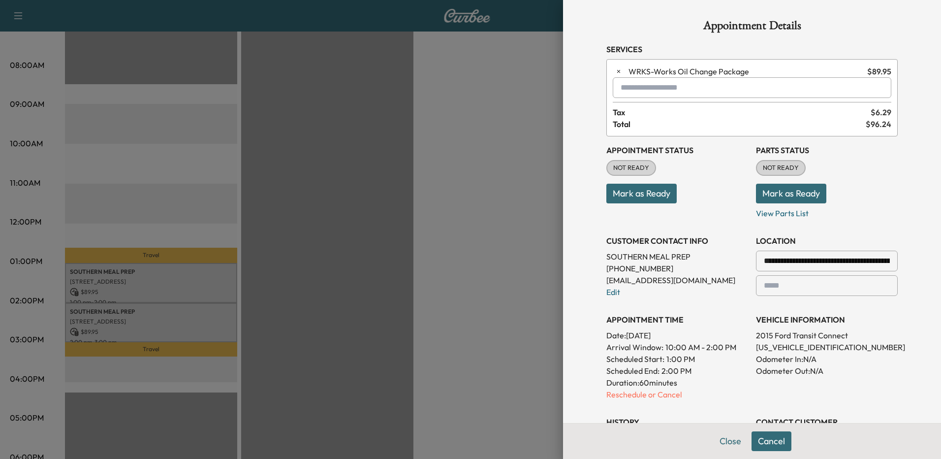
click at [619, 398] on p "Reschedule or Cancel" at bounding box center [677, 394] width 142 height 12
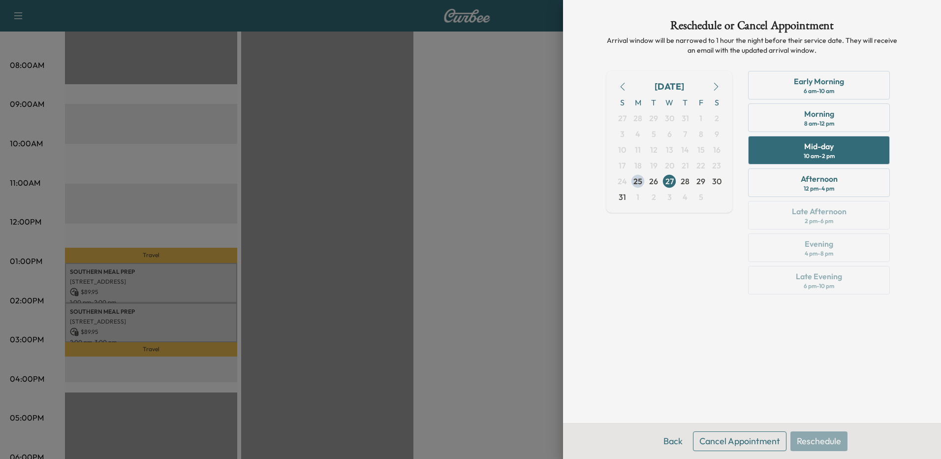
click at [843, 187] on div "Afternoon 12 pm - 4 pm" at bounding box center [819, 182] width 142 height 29
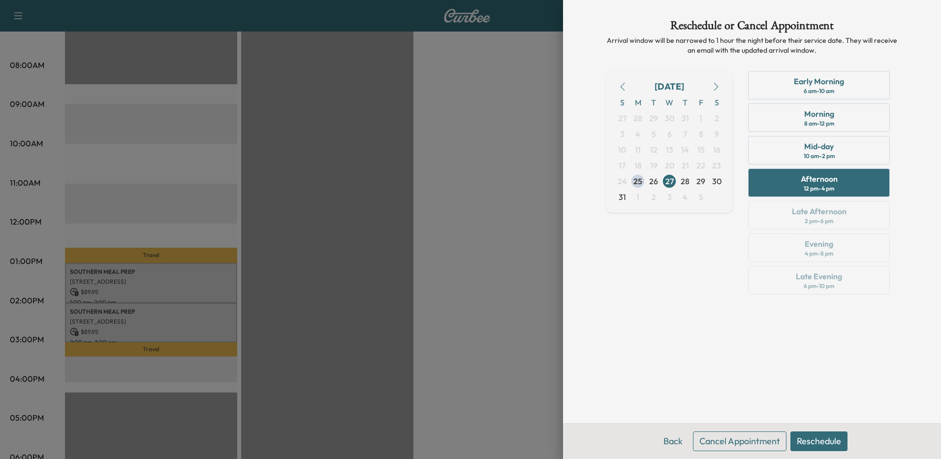
click at [828, 443] on button "Reschedule" at bounding box center [819, 441] width 57 height 20
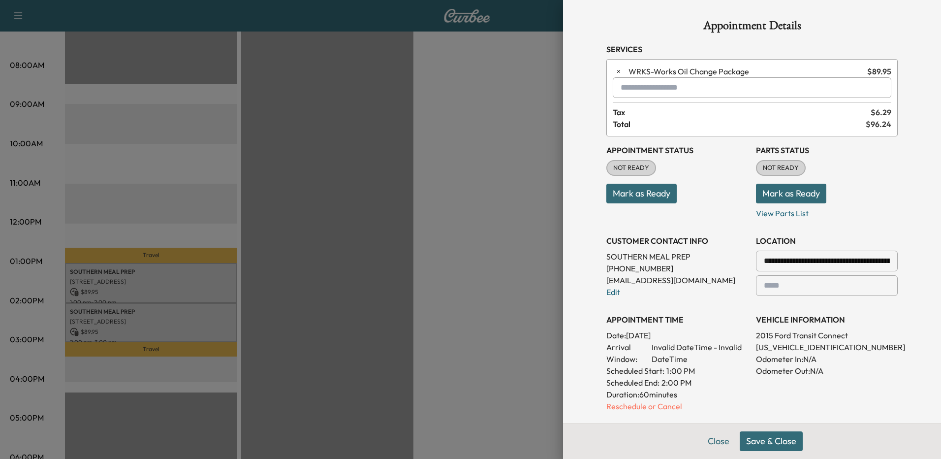
click at [767, 442] on button "Save & Close" at bounding box center [771, 441] width 63 height 20
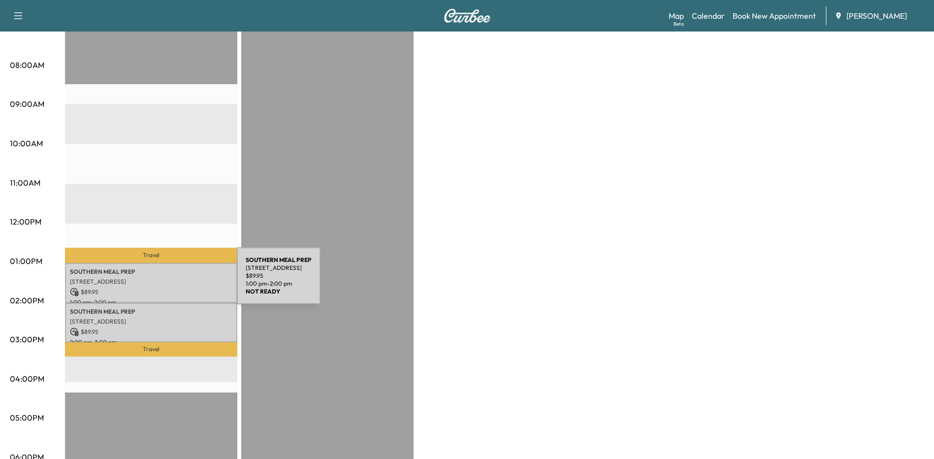
click at [163, 282] on p "[STREET_ADDRESS]" at bounding box center [151, 282] width 162 height 8
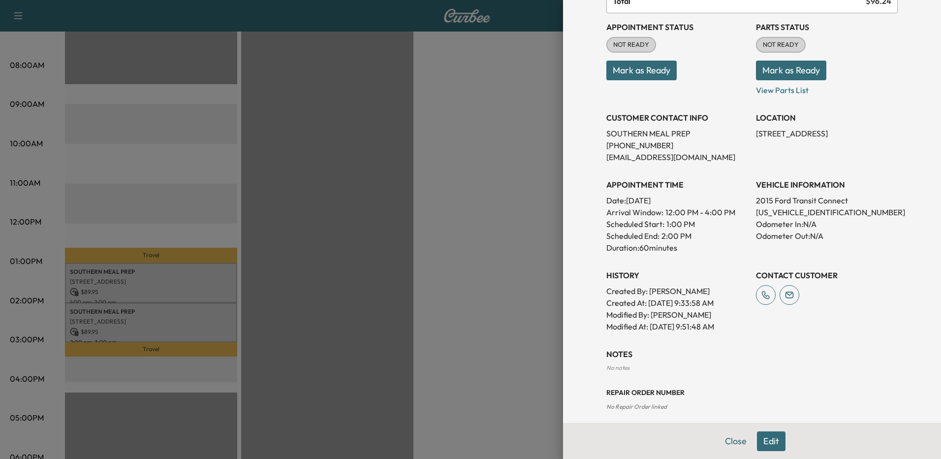
scroll to position [110, 0]
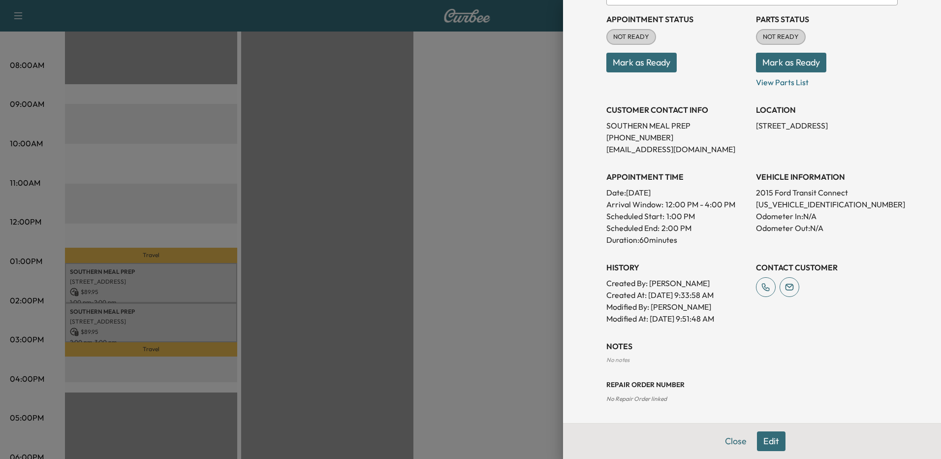
click at [768, 440] on button "Edit" at bounding box center [771, 441] width 29 height 20
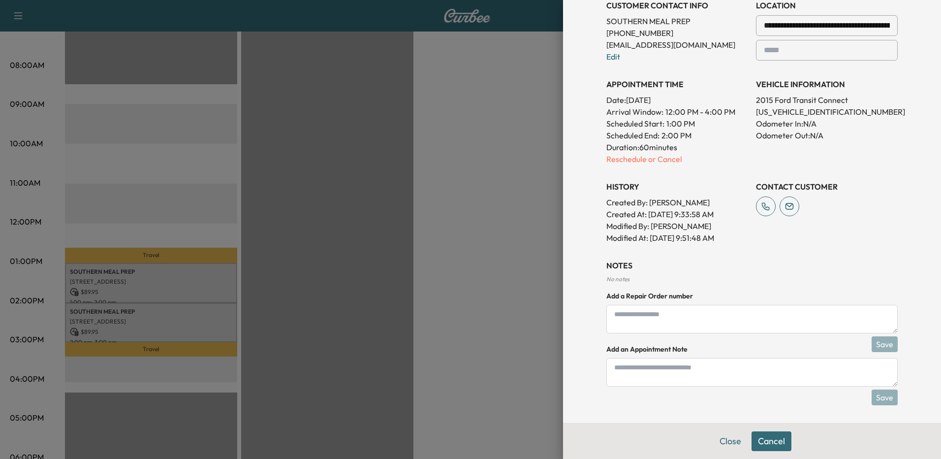
scroll to position [237, 0]
click at [657, 319] on textarea at bounding box center [751, 317] width 291 height 29
type textarea "**********"
click at [878, 340] on button "Save" at bounding box center [885, 342] width 26 height 16
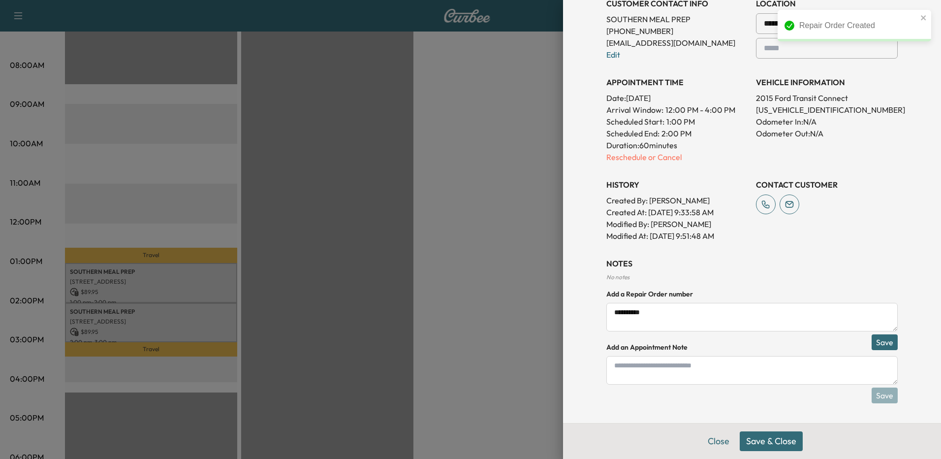
click at [769, 441] on button "Save & Close" at bounding box center [771, 441] width 63 height 20
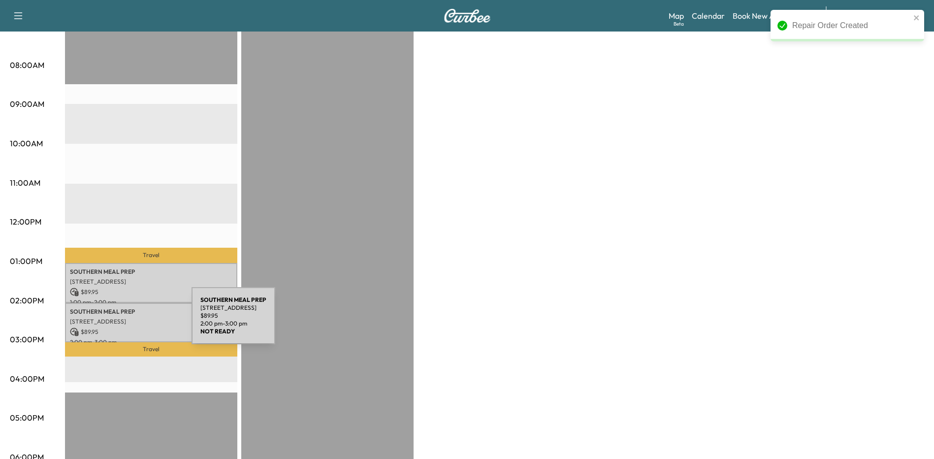
click at [118, 321] on p "[STREET_ADDRESS]" at bounding box center [151, 321] width 162 height 8
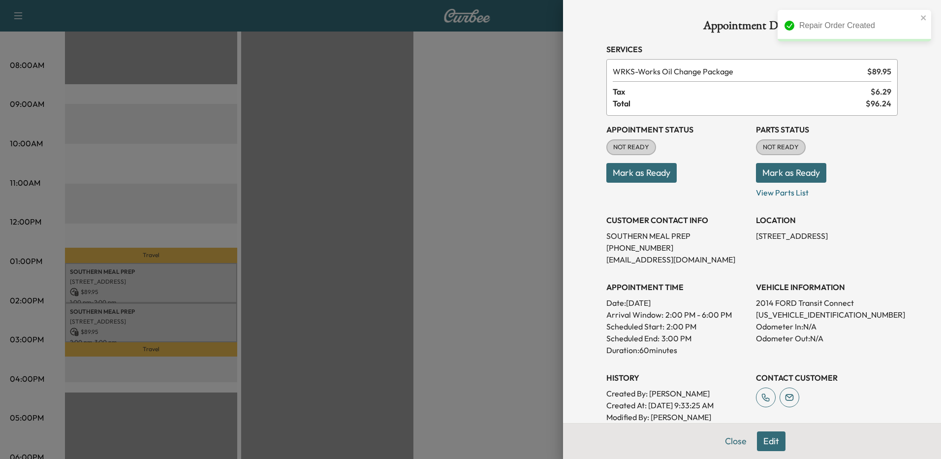
click at [473, 235] on div at bounding box center [470, 229] width 941 height 459
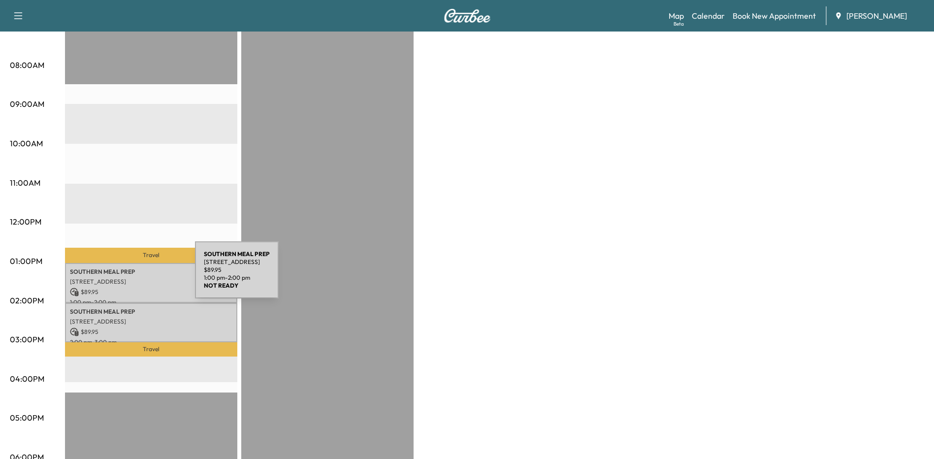
drag, startPoint x: 121, startPoint y: 276, endPoint x: 108, endPoint y: 290, distance: 19.5
click at [108, 290] on p "$ 89.95" at bounding box center [151, 291] width 162 height 9
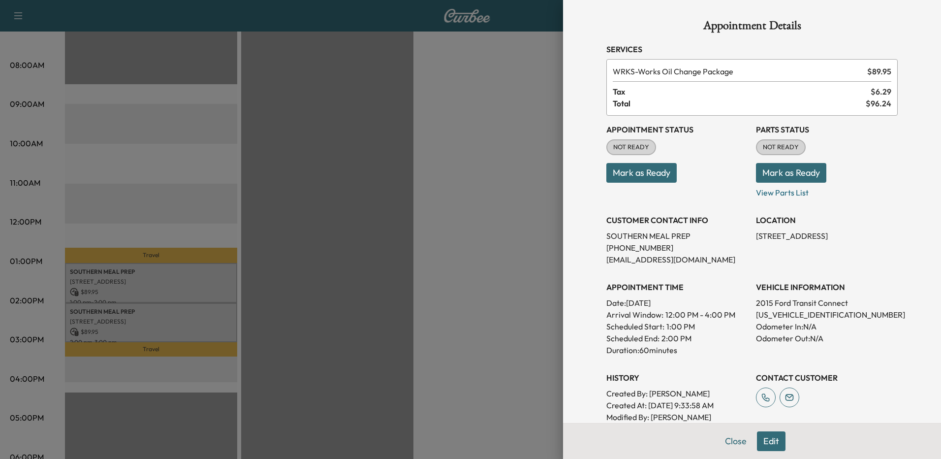
click at [762, 446] on button "Edit" at bounding box center [771, 441] width 29 height 20
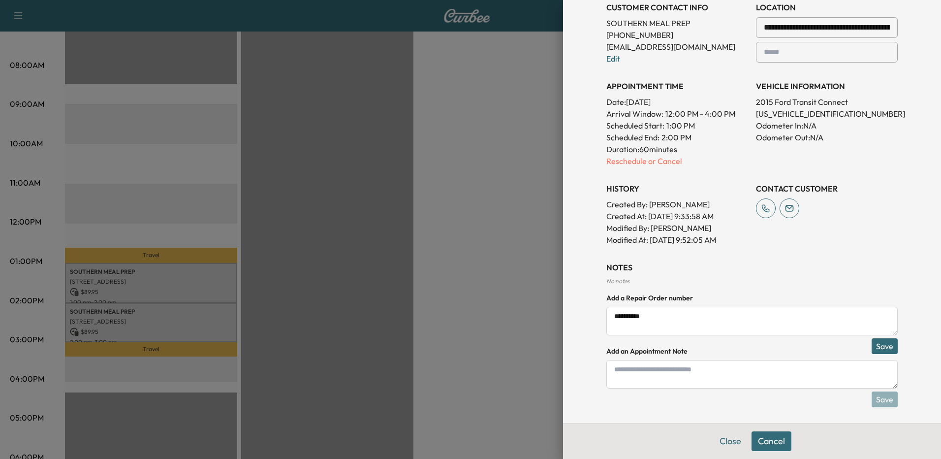
scroll to position [237, 0]
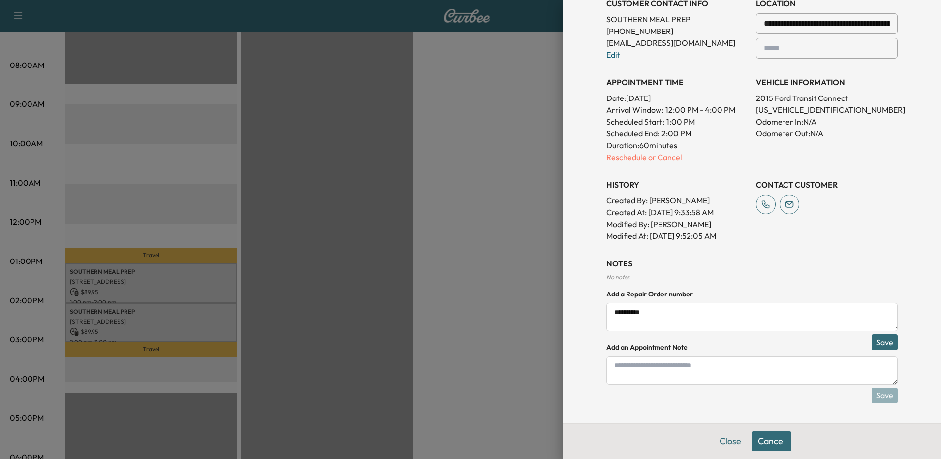
click at [606, 156] on p "Reschedule or Cancel" at bounding box center [677, 157] width 142 height 12
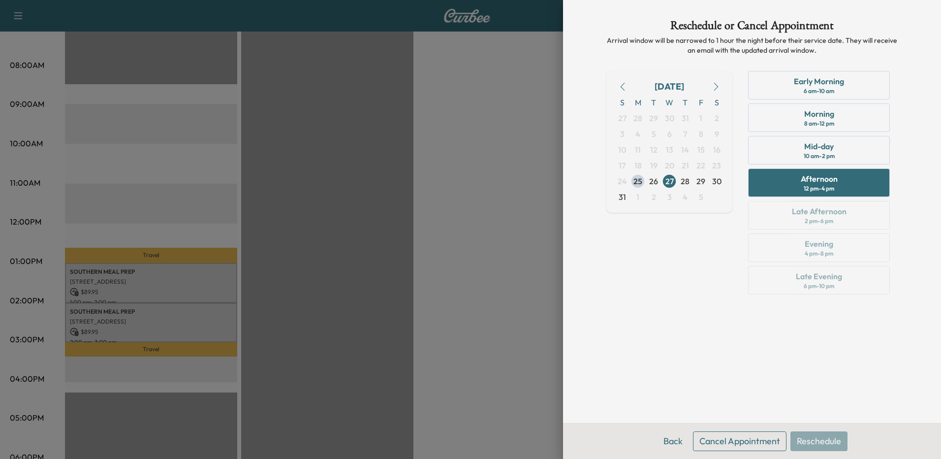
scroll to position [0, 0]
click at [824, 217] on div "Early Morning 6 am - 10 am Morning 8 am - 12 pm Mid-day 10 am - 2 pm Afternoon …" at bounding box center [819, 184] width 158 height 227
click at [673, 443] on button "Back" at bounding box center [673, 441] width 32 height 20
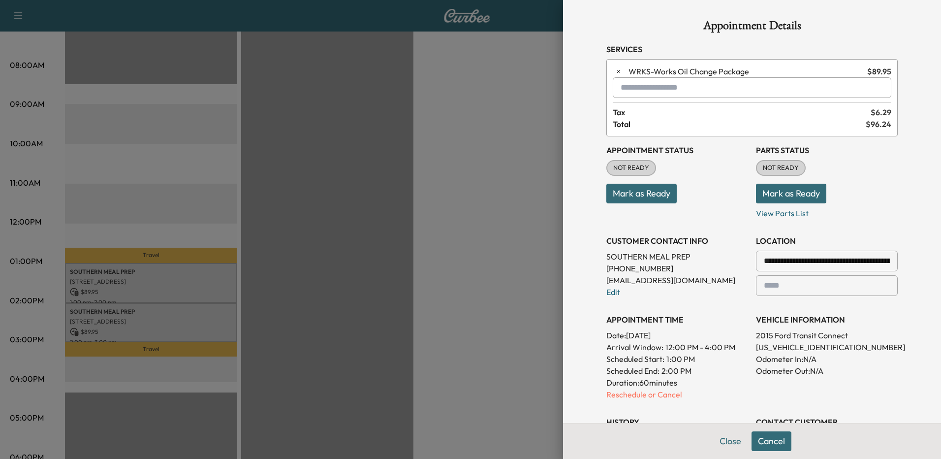
click at [725, 443] on button "Close" at bounding box center [730, 441] width 34 height 20
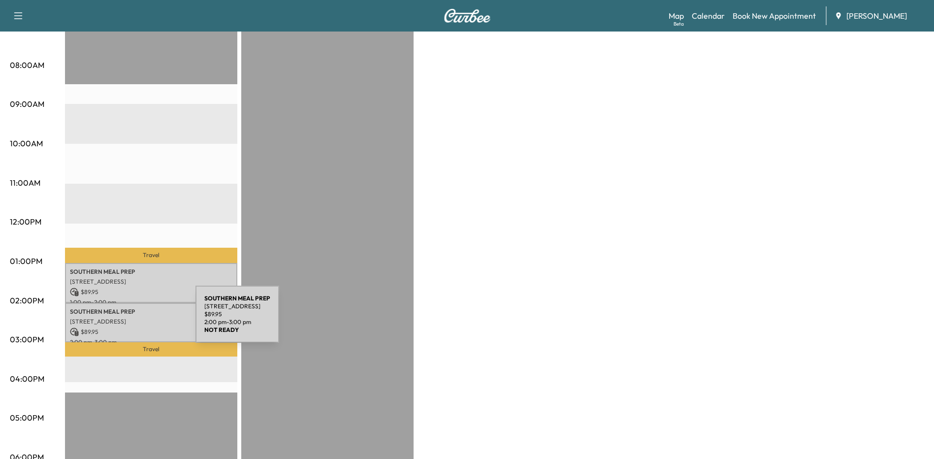
click at [122, 320] on p "[STREET_ADDRESS]" at bounding box center [151, 321] width 162 height 8
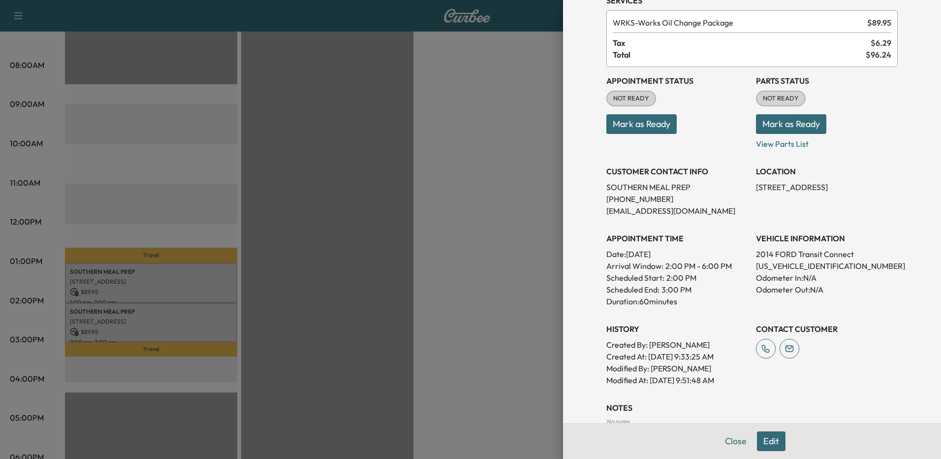
scroll to position [110, 0]
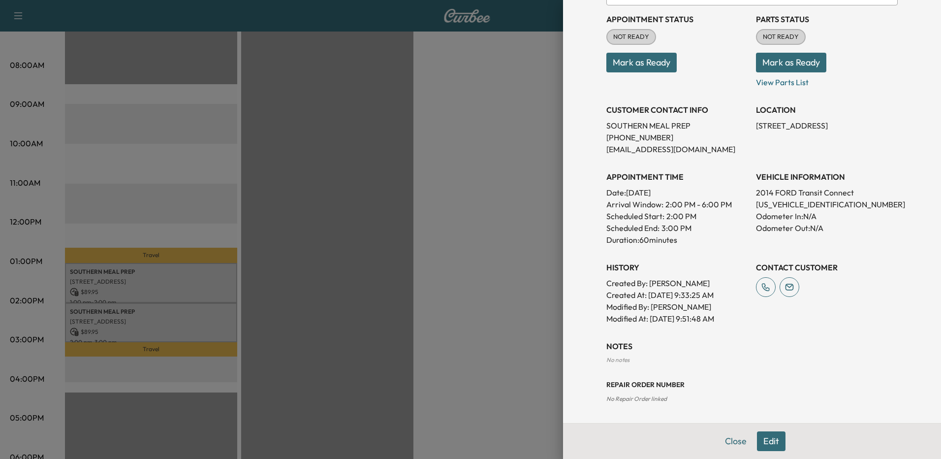
click at [767, 441] on button "Edit" at bounding box center [771, 441] width 29 height 20
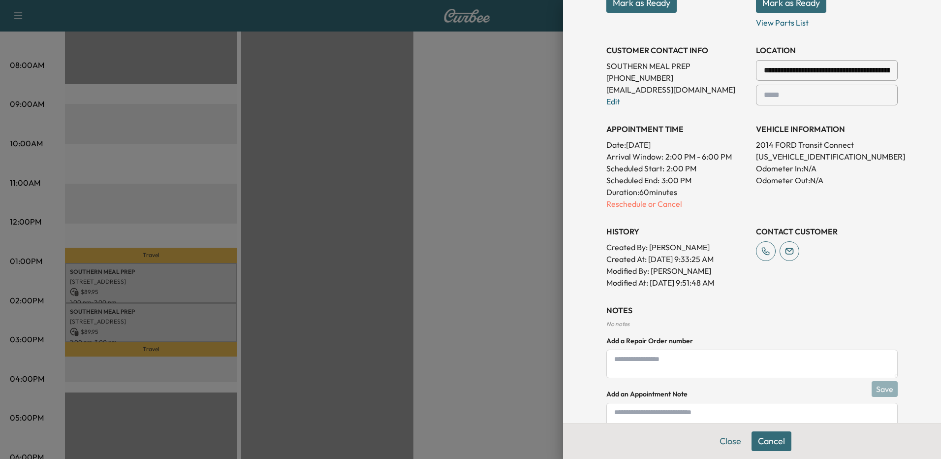
scroll to position [237, 0]
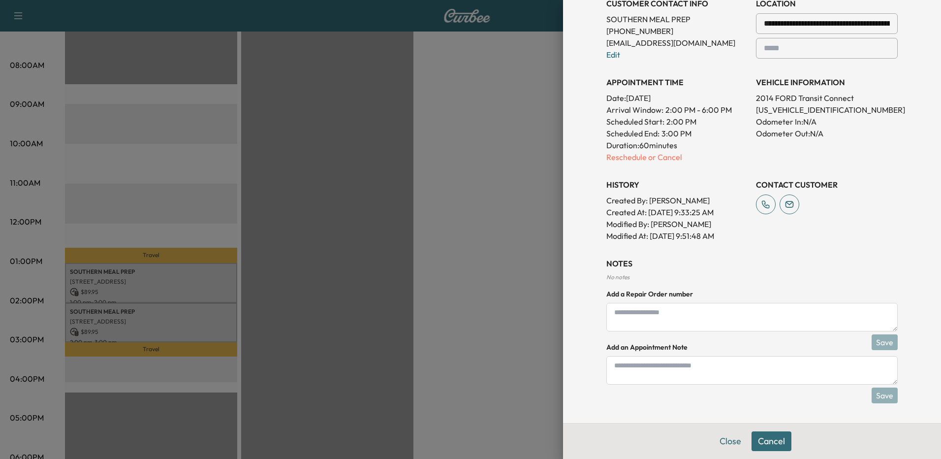
click at [652, 319] on textarea at bounding box center [751, 317] width 291 height 29
type textarea "*"
type textarea "**********"
click at [873, 341] on button "Save" at bounding box center [885, 342] width 26 height 16
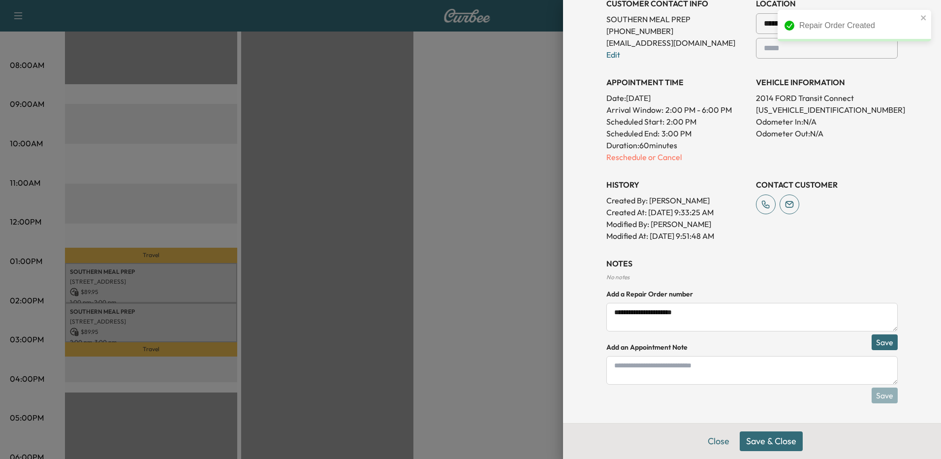
click at [768, 440] on button "Save & Close" at bounding box center [771, 441] width 63 height 20
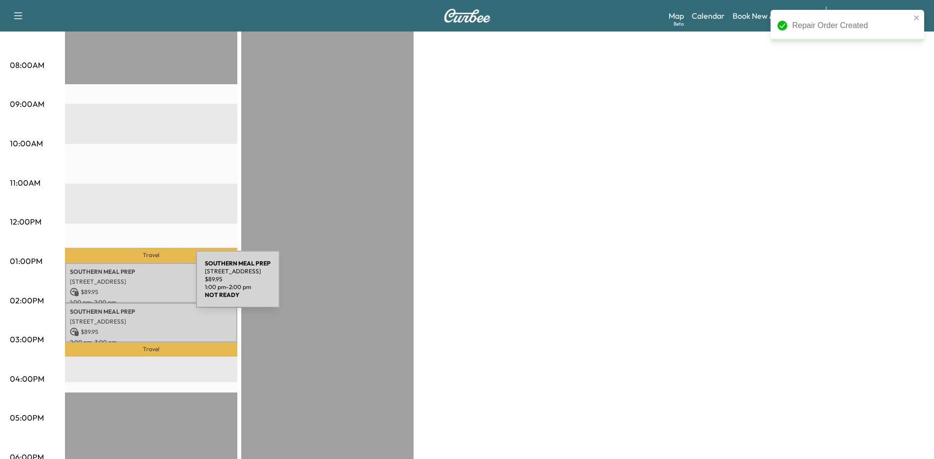
click at [122, 287] on p "$ 89.95" at bounding box center [151, 291] width 162 height 9
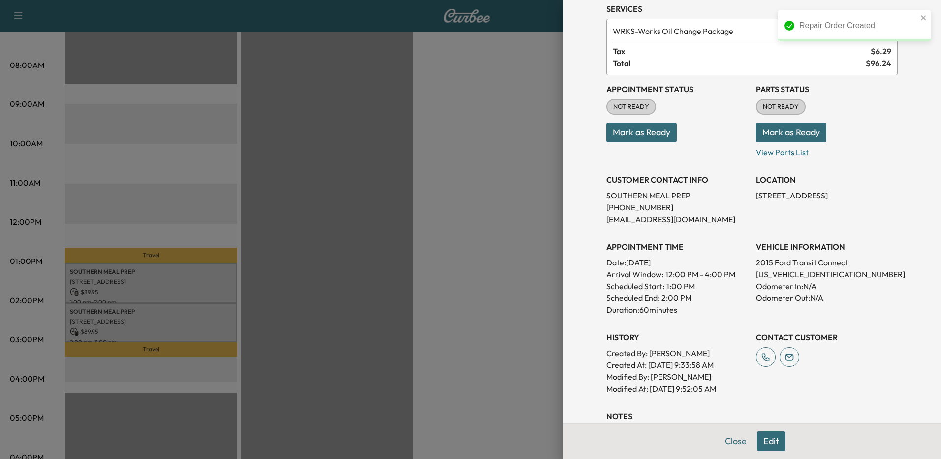
scroll to position [115, 0]
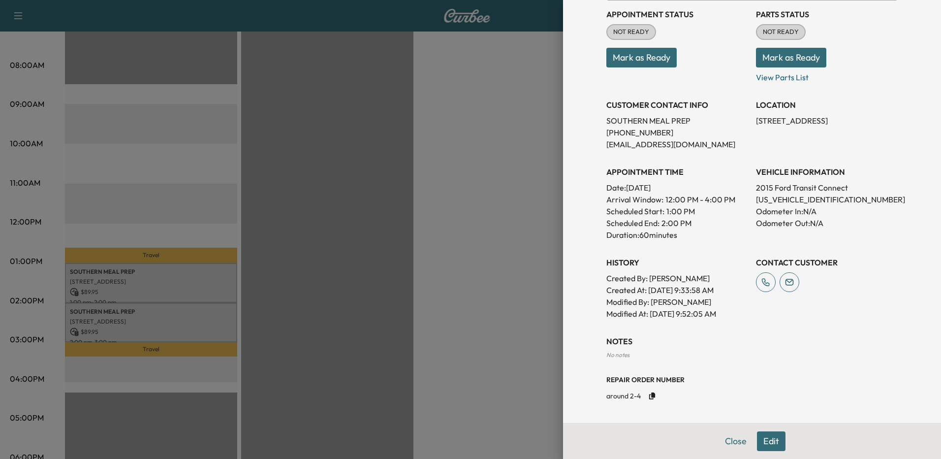
click at [482, 317] on div at bounding box center [470, 229] width 941 height 459
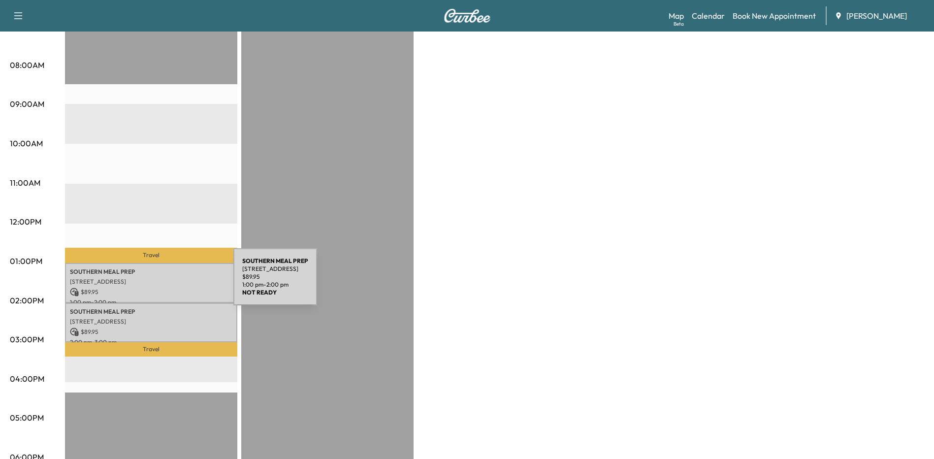
click at [159, 282] on p "[STREET_ADDRESS]" at bounding box center [151, 282] width 162 height 8
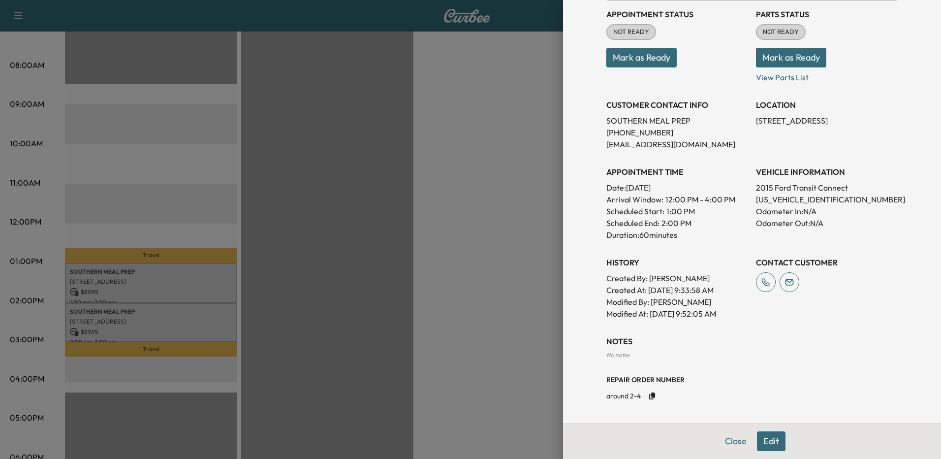
click at [144, 320] on div at bounding box center [470, 229] width 941 height 459
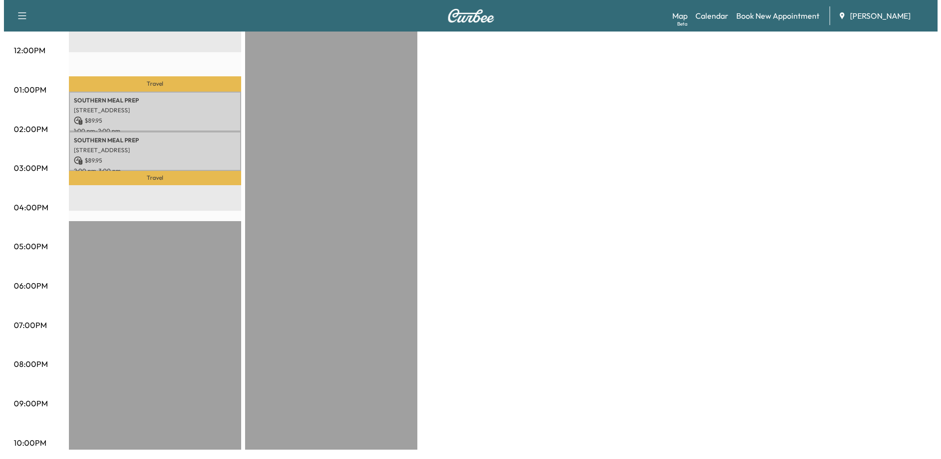
scroll to position [418, 0]
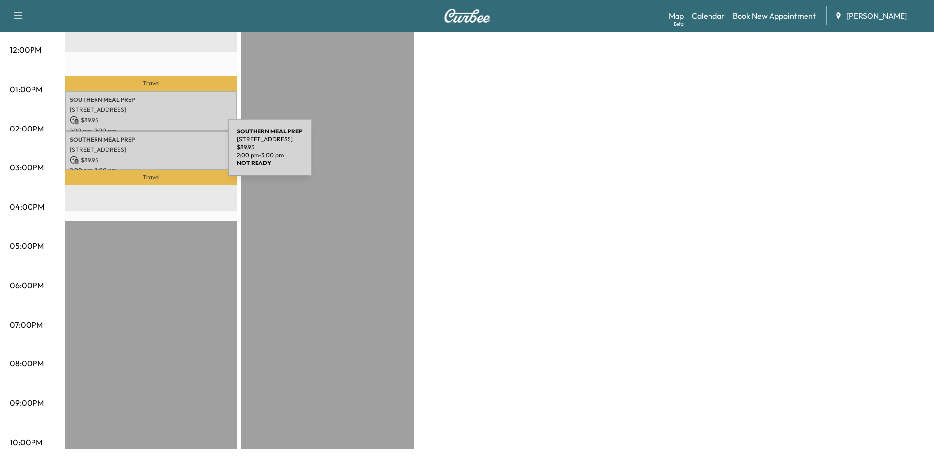
click at [154, 156] on p "$ 89.95" at bounding box center [151, 160] width 162 height 9
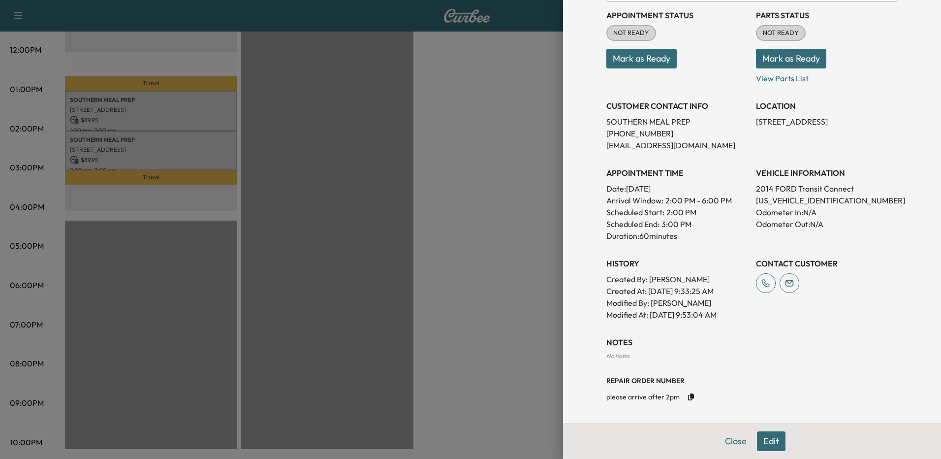
scroll to position [115, 0]
click at [533, 249] on div at bounding box center [470, 229] width 941 height 459
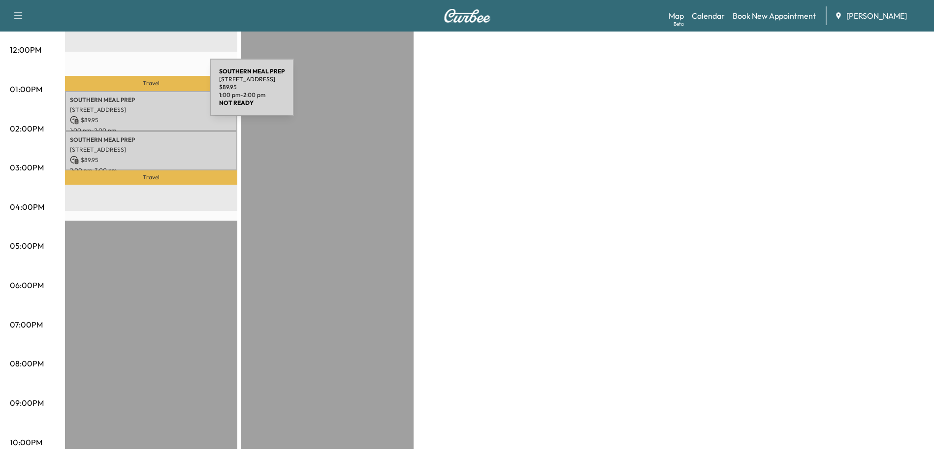
click at [136, 96] on p "SOUTHERN MEAL PREP" at bounding box center [151, 100] width 162 height 8
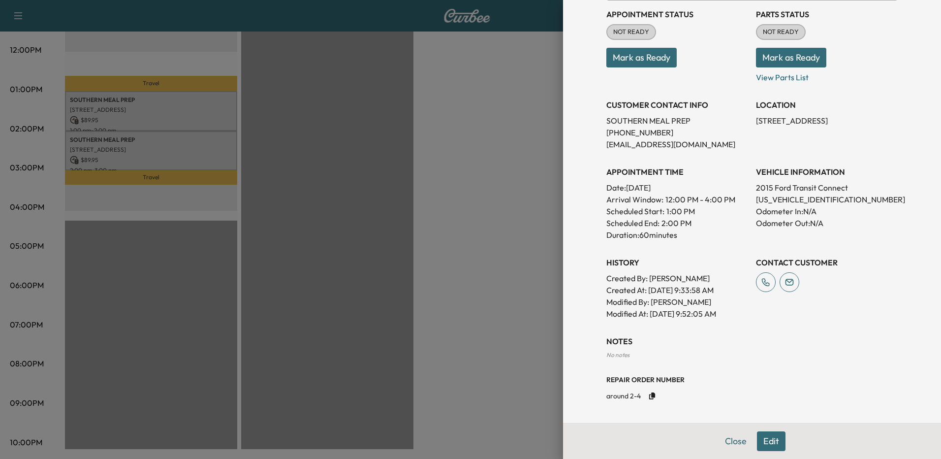
click at [815, 197] on p "[US_VEHICLE_IDENTIFICATION_NUMBER]" at bounding box center [827, 199] width 142 height 12
click at [433, 222] on div at bounding box center [470, 229] width 941 height 459
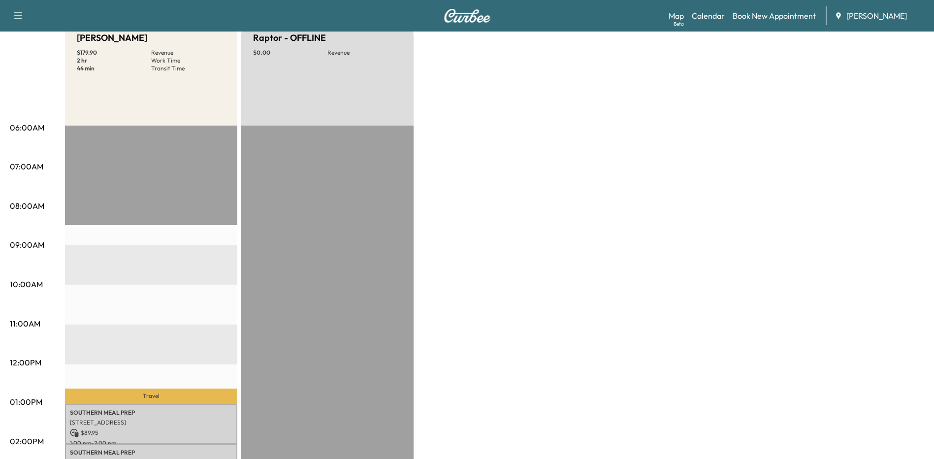
scroll to position [0, 0]
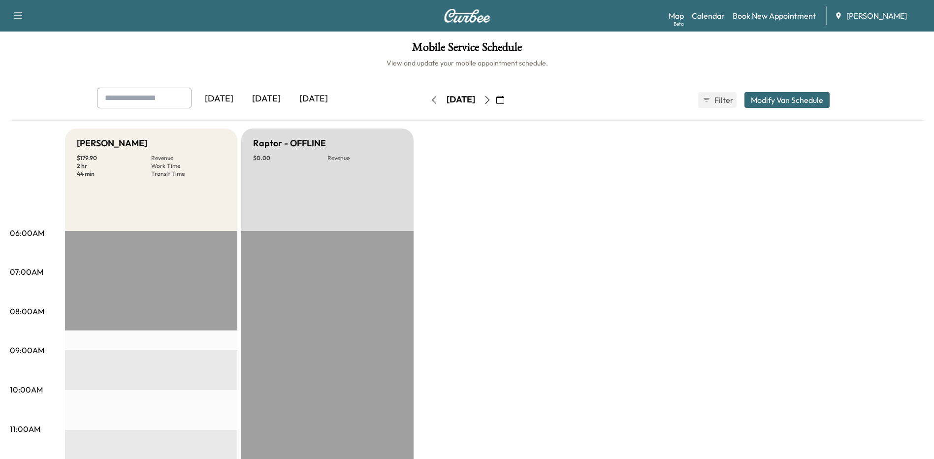
click at [786, 18] on link "Book New Appointment" at bounding box center [773, 16] width 83 height 12
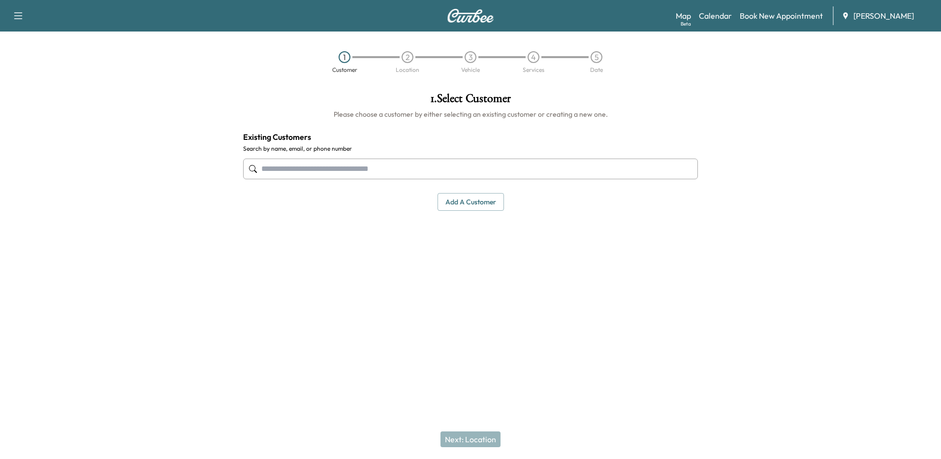
click at [438, 175] on input "text" at bounding box center [470, 168] width 455 height 21
paste input "**********"
type input "**********"
drag, startPoint x: 387, startPoint y: 177, endPoint x: 206, endPoint y: 174, distance: 181.7
click at [207, 175] on div "**********" at bounding box center [470, 199] width 941 height 229
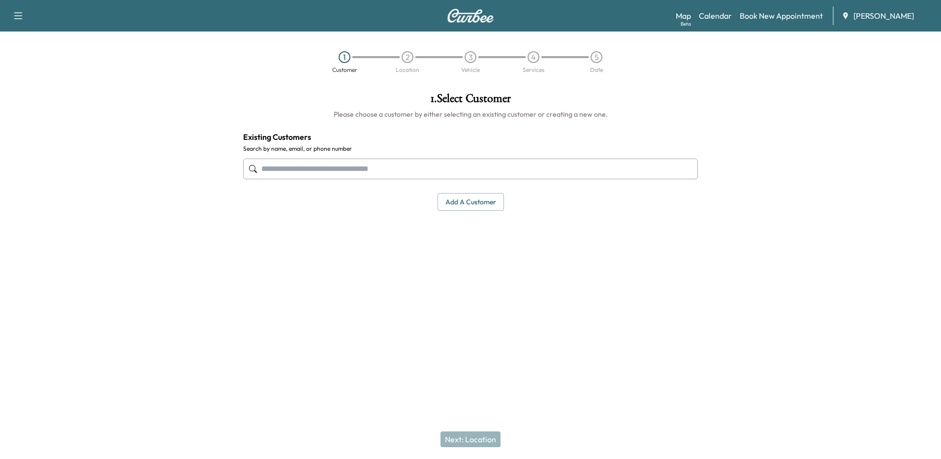
click at [344, 170] on input "text" at bounding box center [470, 168] width 455 height 21
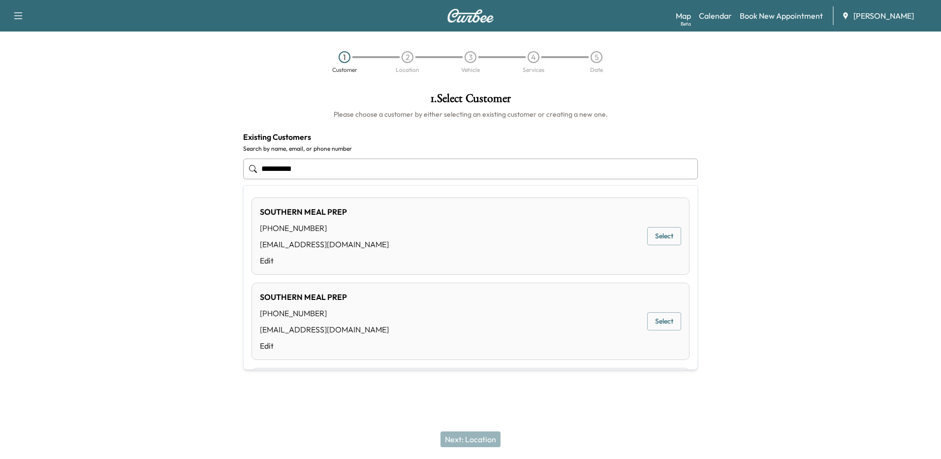
click at [496, 336] on div "SOUTHERN MEAL PREP [PHONE_NUMBER] [EMAIL_ADDRESS][DOMAIN_NAME] Edit Select" at bounding box center [471, 321] width 438 height 77
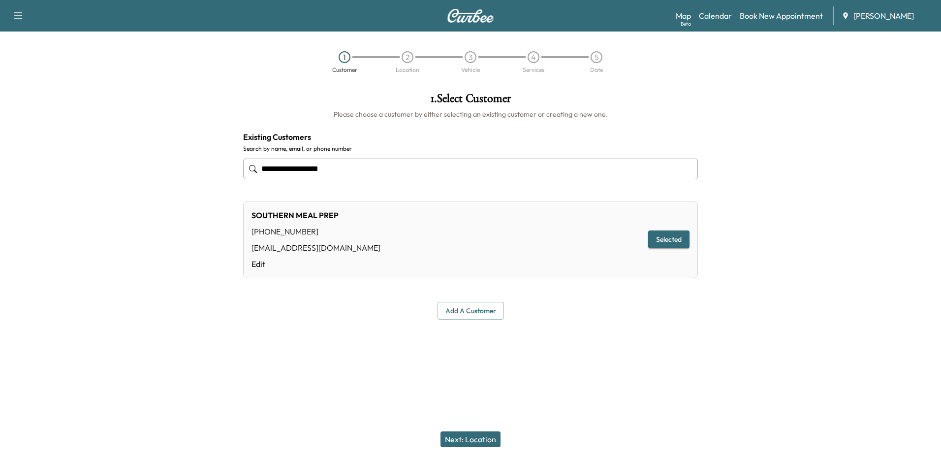
type input "**********"
click at [478, 441] on button "Next: Location" at bounding box center [471, 439] width 60 height 16
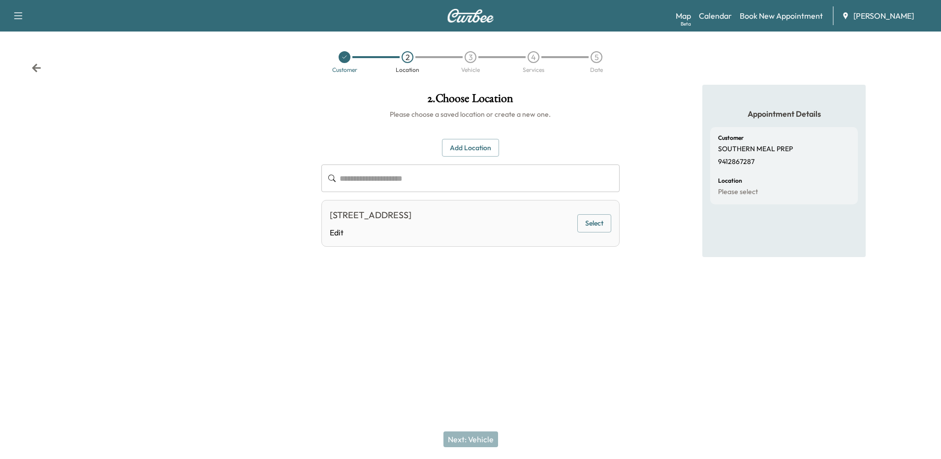
click at [767, 16] on link "Book New Appointment" at bounding box center [781, 16] width 83 height 12
click at [791, 19] on link "Book New Appointment" at bounding box center [781, 16] width 83 height 12
click at [736, 13] on div "Map Beta Calendar Book New Appointment [PERSON_NAME]" at bounding box center [804, 15] width 257 height 19
click at [747, 16] on link "Book New Appointment" at bounding box center [781, 16] width 83 height 12
click at [713, 14] on link "Calendar" at bounding box center [715, 16] width 33 height 12
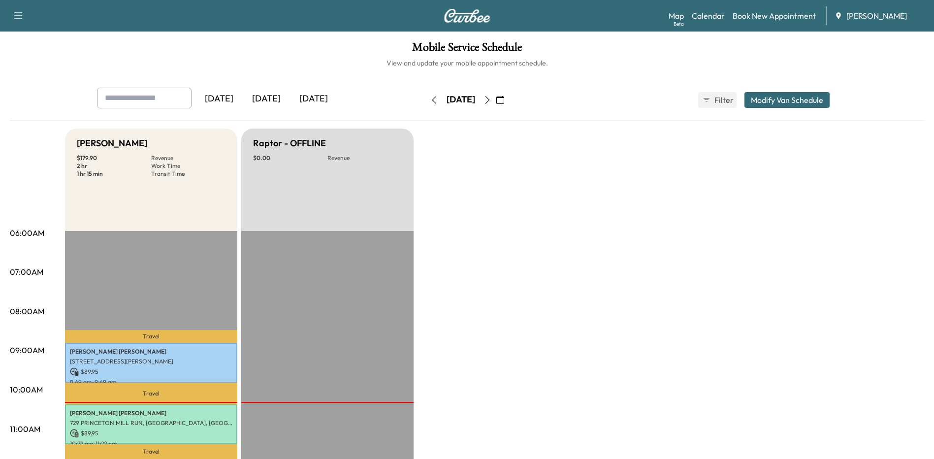
click at [775, 17] on link "Book New Appointment" at bounding box center [773, 16] width 83 height 12
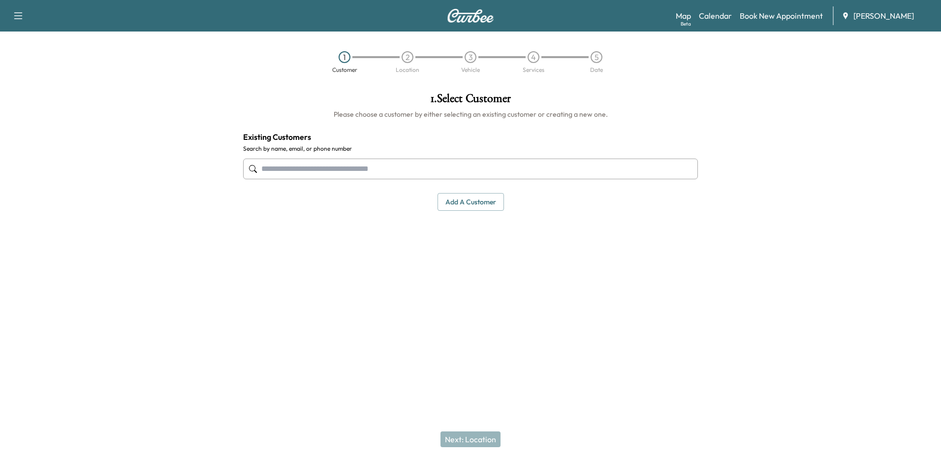
click at [369, 164] on input "text" at bounding box center [470, 168] width 455 height 21
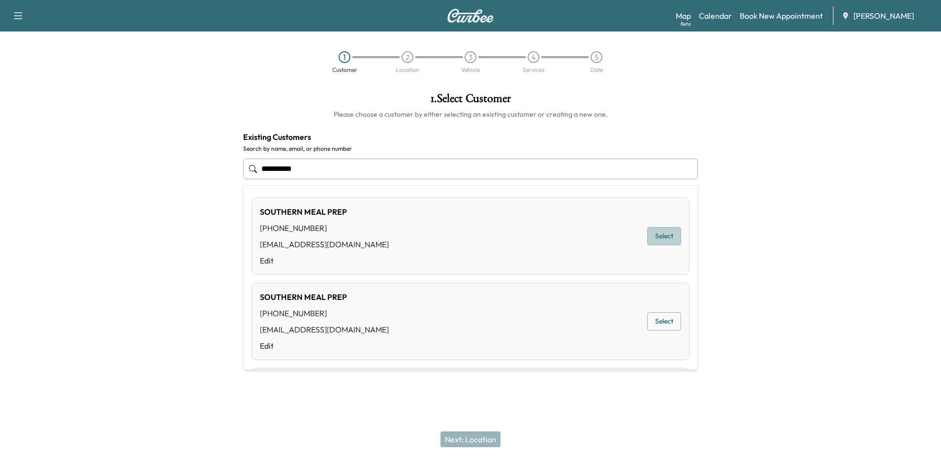
click at [656, 234] on button "Select" at bounding box center [664, 236] width 34 height 18
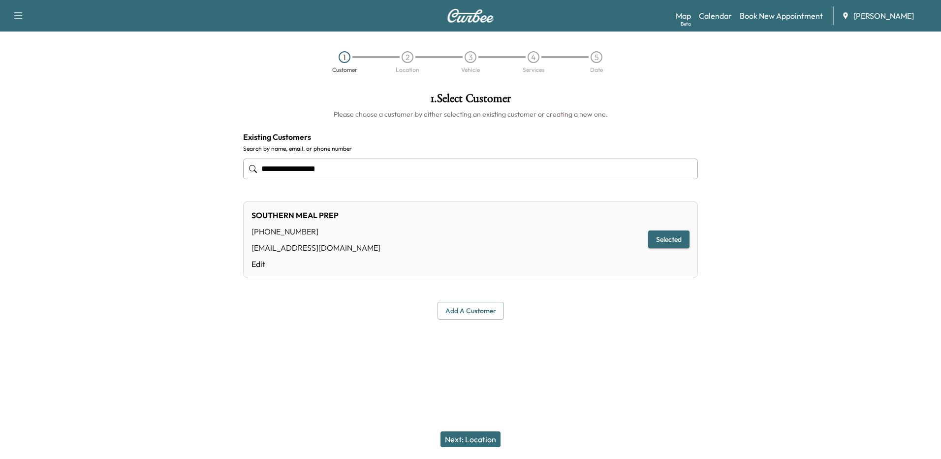
type input "**********"
click at [479, 440] on button "Next: Location" at bounding box center [471, 439] width 60 height 16
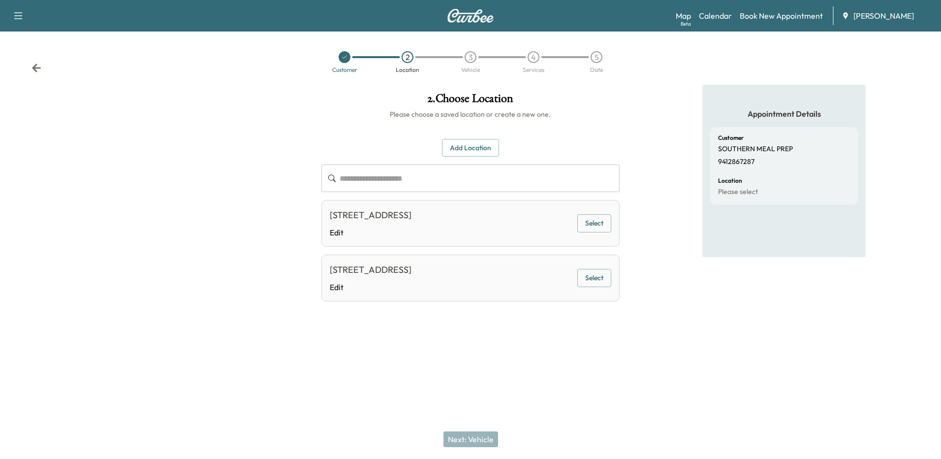
click at [596, 278] on button "Select" at bounding box center [594, 278] width 34 height 18
click at [464, 438] on button "Next: Vehicle" at bounding box center [470, 439] width 55 height 16
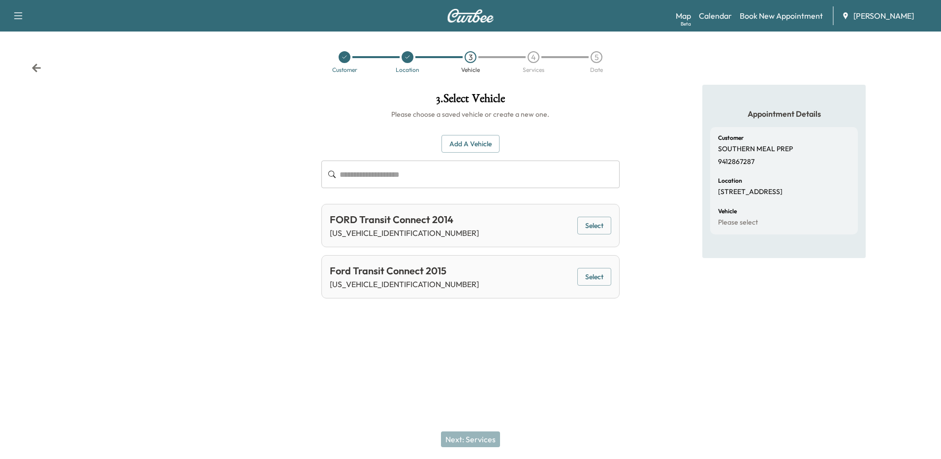
drag, startPoint x: 599, startPoint y: 364, endPoint x: 593, endPoint y: 365, distance: 6.0
click at [598, 364] on div "Support Log Out Map Beta Calendar Book New Appointment [PERSON_NAME] Customer L…" at bounding box center [470, 229] width 941 height 459
click at [457, 148] on button "Add a Vehicle" at bounding box center [471, 144] width 58 height 18
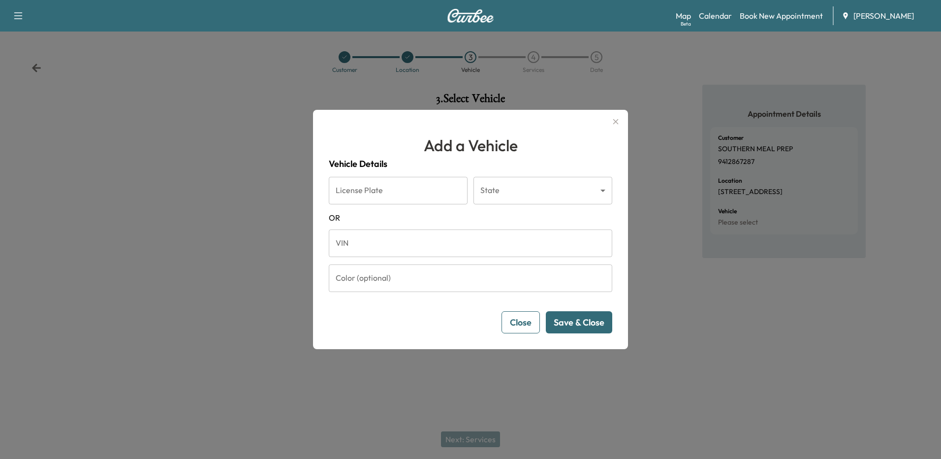
click at [381, 241] on input "VIN" at bounding box center [471, 243] width 284 height 28
paste input "**********"
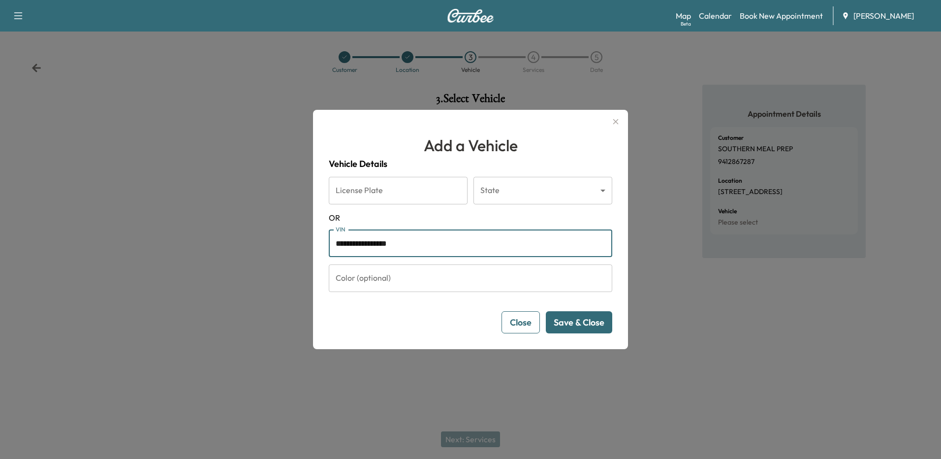
type input "**********"
click at [582, 320] on button "Save & Close" at bounding box center [579, 322] width 66 height 22
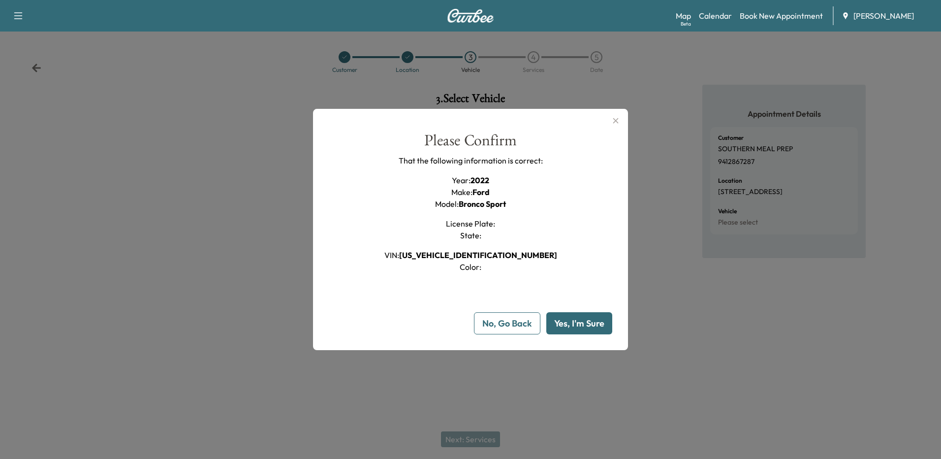
click at [582, 315] on button "Yes, I'm Sure" at bounding box center [579, 323] width 66 height 22
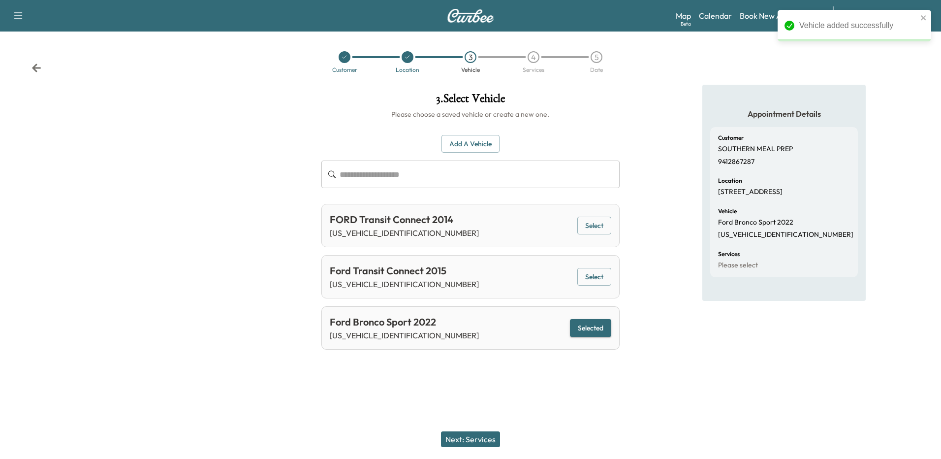
click at [483, 439] on button "Next: Services" at bounding box center [470, 439] width 59 height 16
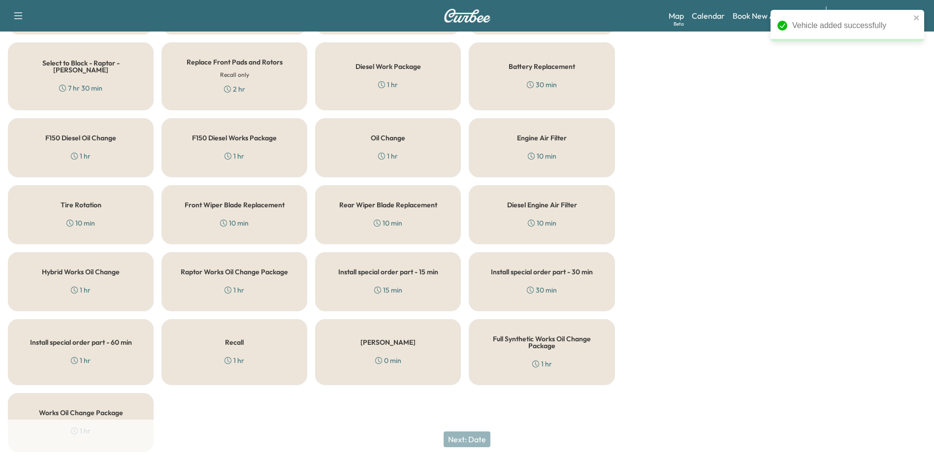
scroll to position [324, 0]
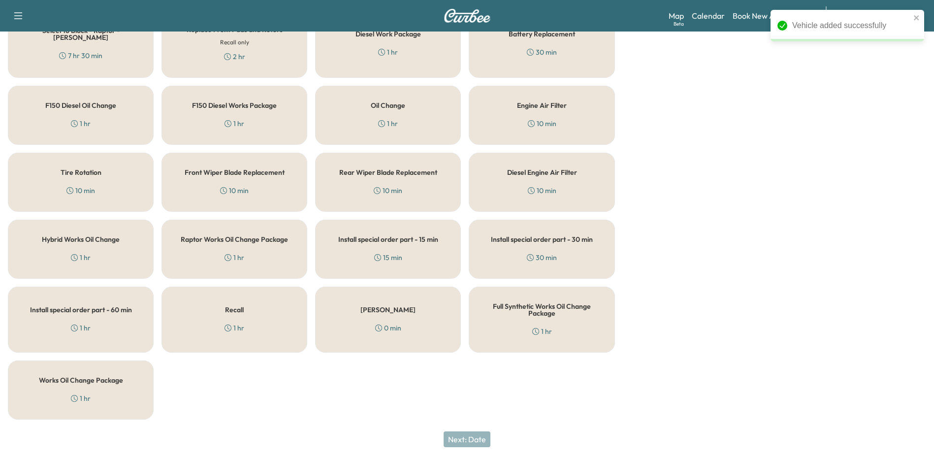
click at [95, 375] on div "Works Oil Change Package 1 hr" at bounding box center [81, 389] width 146 height 59
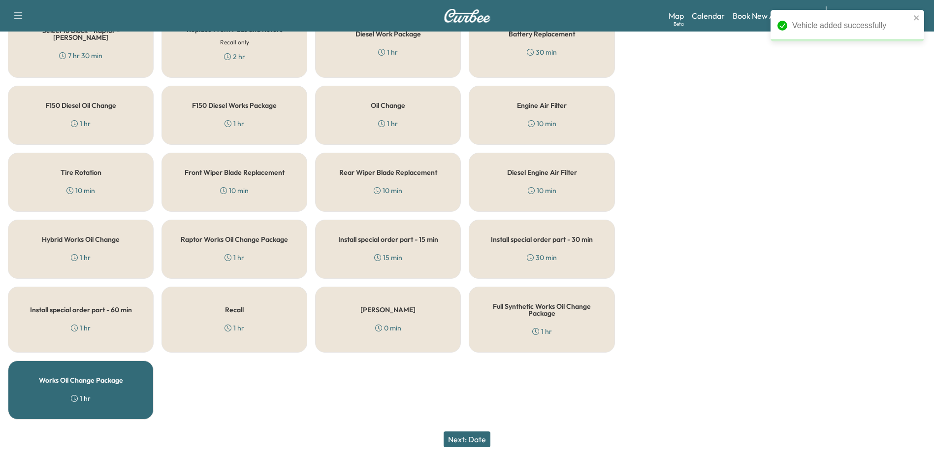
click at [468, 442] on button "Next: Date" at bounding box center [466, 439] width 47 height 16
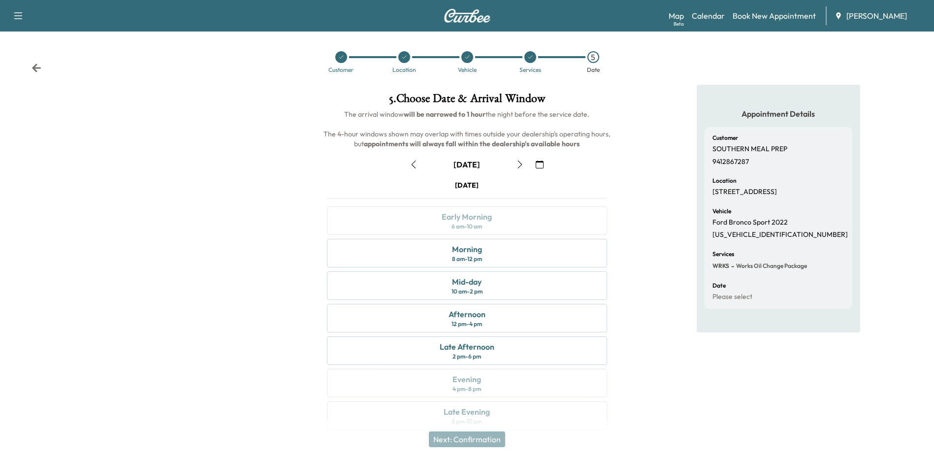
click at [521, 163] on icon "button" at bounding box center [520, 164] width 4 height 8
click at [499, 325] on div "Afternoon 12 pm - 4 pm" at bounding box center [467, 318] width 280 height 29
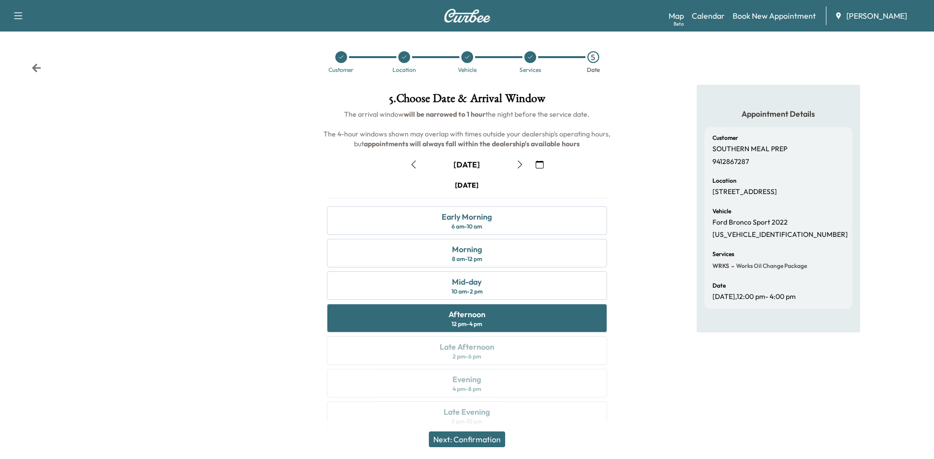
scroll to position [14, 0]
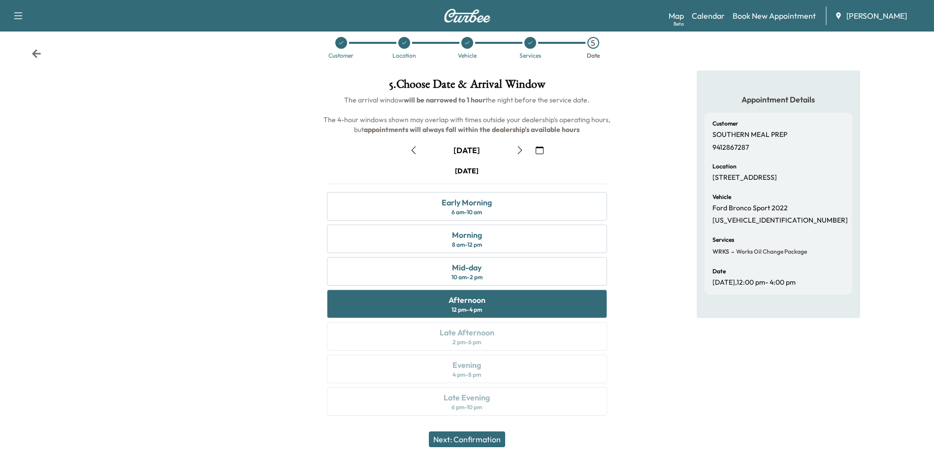
click at [490, 439] on button "Next: Confirmation" at bounding box center [467, 439] width 76 height 16
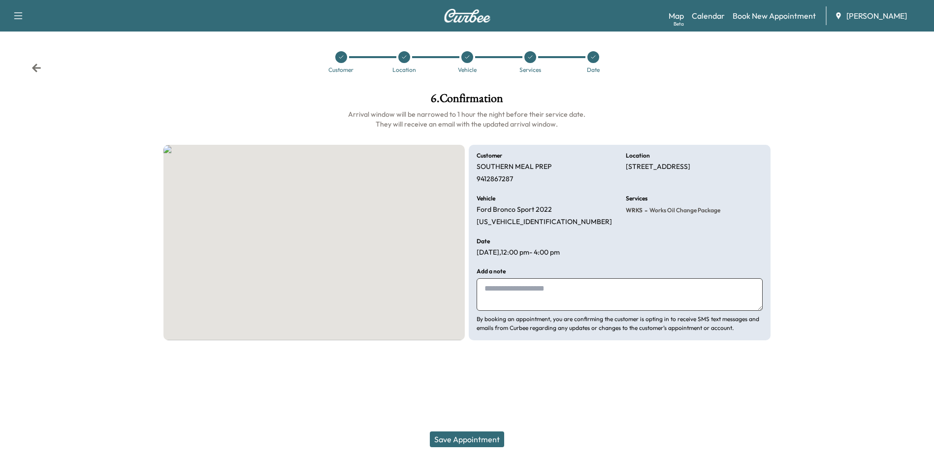
scroll to position [0, 0]
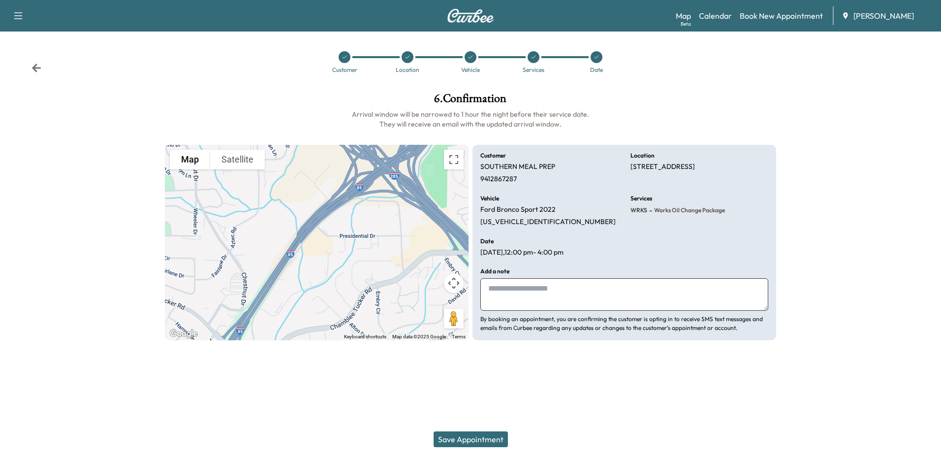
click at [566, 291] on textarea at bounding box center [624, 294] width 288 height 32
type textarea "*"
click at [560, 290] on textarea "**********" at bounding box center [624, 294] width 288 height 32
type textarea "**********"
click at [492, 438] on button "Save Appointment" at bounding box center [471, 439] width 74 height 16
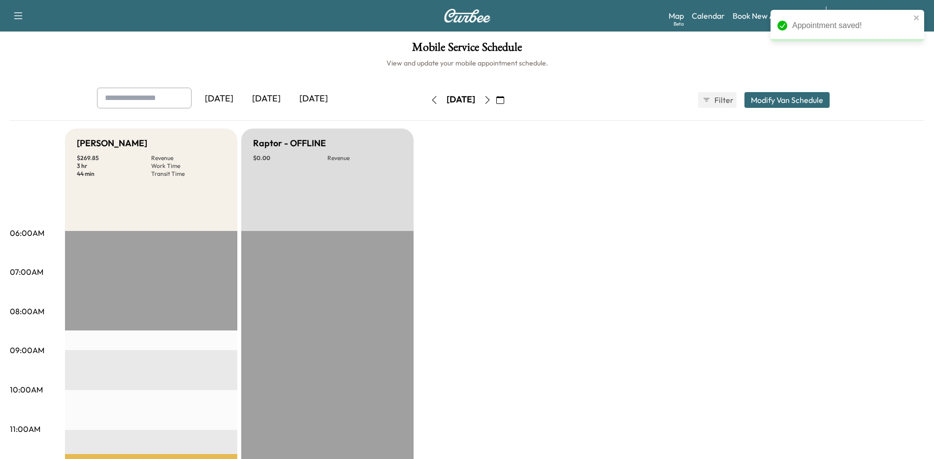
click at [432, 100] on icon "button" at bounding box center [434, 100] width 4 height 8
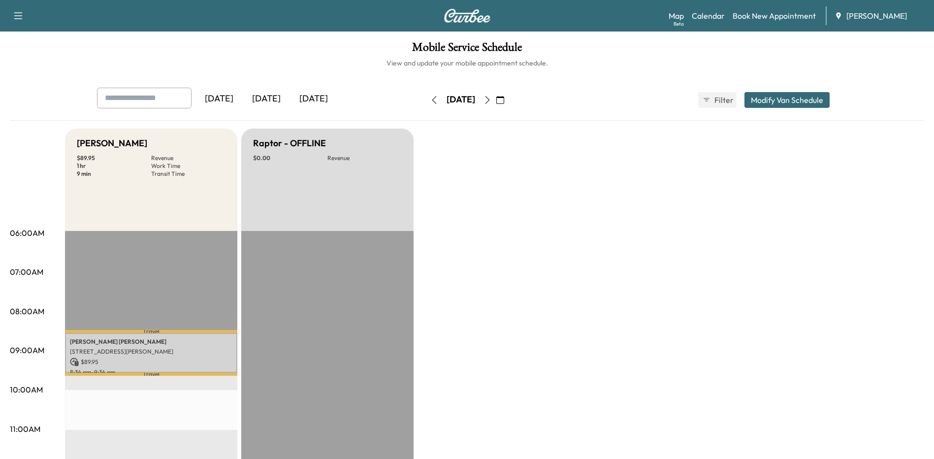
click at [426, 97] on button "button" at bounding box center [434, 100] width 17 height 16
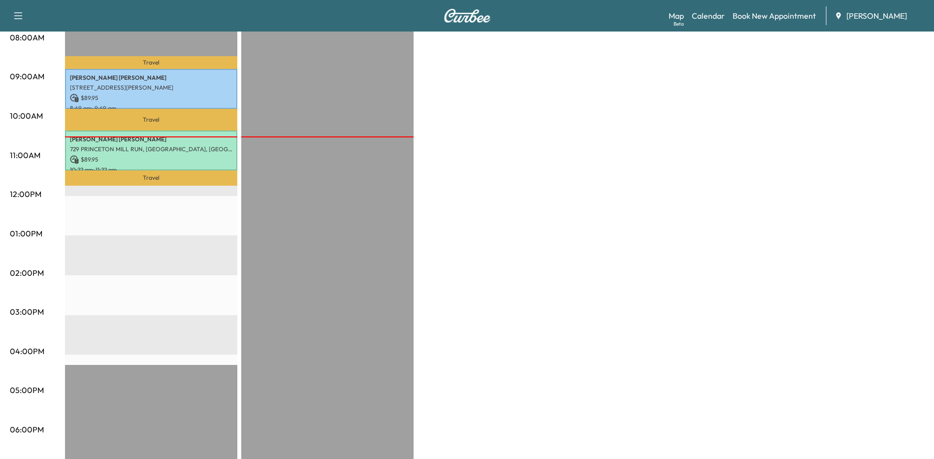
scroll to position [345, 0]
